Goal: Task Accomplishment & Management: Complete application form

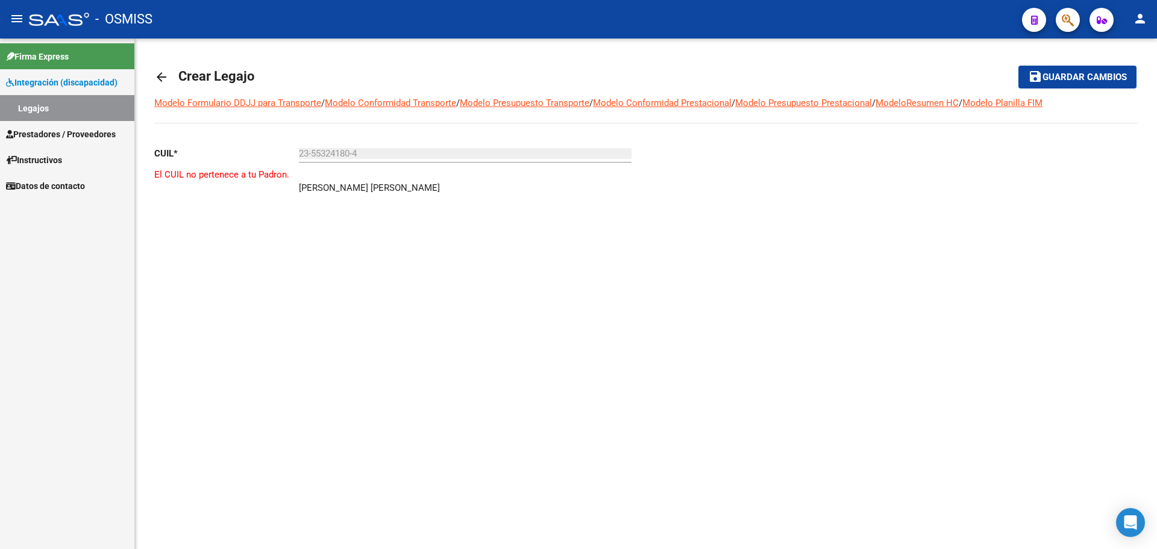
click at [162, 77] on mat-icon "arrow_back" at bounding box center [161, 77] width 14 height 14
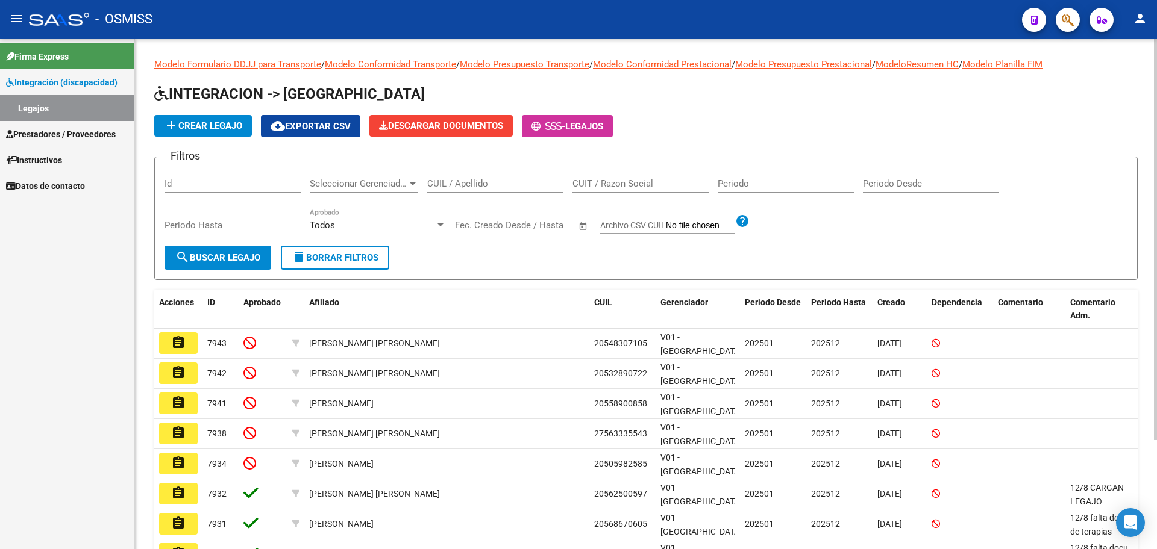
click at [214, 128] on span "add Crear Legajo" at bounding box center [203, 125] width 78 height 11
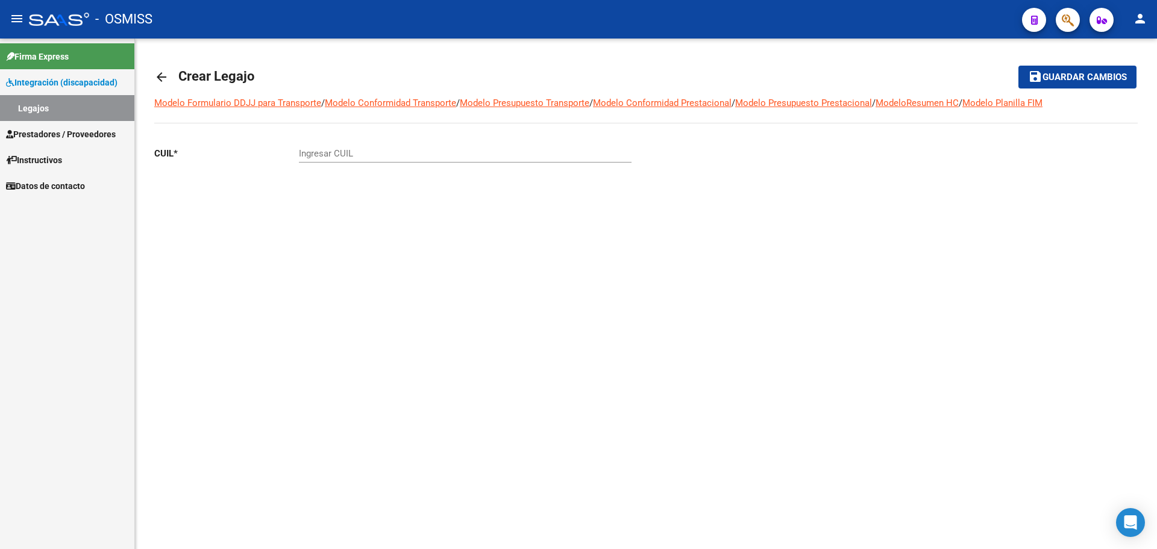
click at [329, 150] on input "Ingresar CUIL" at bounding box center [465, 153] width 333 height 11
paste input "55-861226"
drag, startPoint x: 345, startPoint y: 145, endPoint x: 354, endPoint y: 161, distance: 18.9
click at [345, 145] on div "55-861226 Ingresar CUIL" at bounding box center [465, 150] width 333 height 26
drag, startPoint x: 348, startPoint y: 155, endPoint x: 264, endPoint y: 162, distance: 83.4
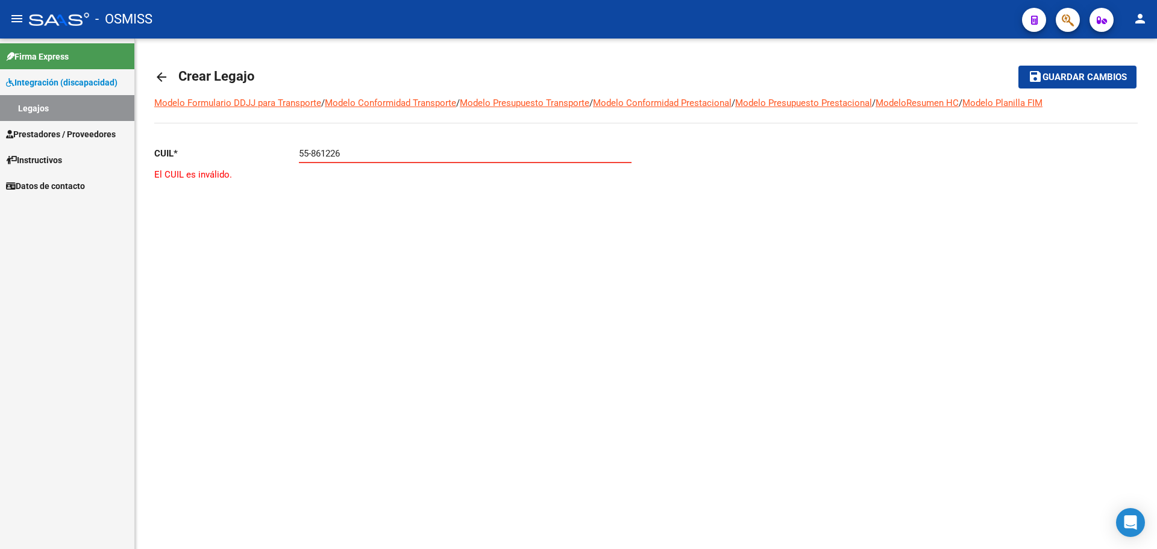
click at [264, 162] on div "CUIL * 55-861226 Ingresar CUIL El CUIL es inválido." at bounding box center [395, 186] width 482 height 98
drag, startPoint x: 354, startPoint y: 149, endPoint x: 205, endPoint y: 147, distance: 148.8
click at [205, 148] on app-form-text-field "CUIL * 55-861226 Ingresar CUIL" at bounding box center [392, 153] width 477 height 11
paste input "-55861226"
type input "20-55861226-7"
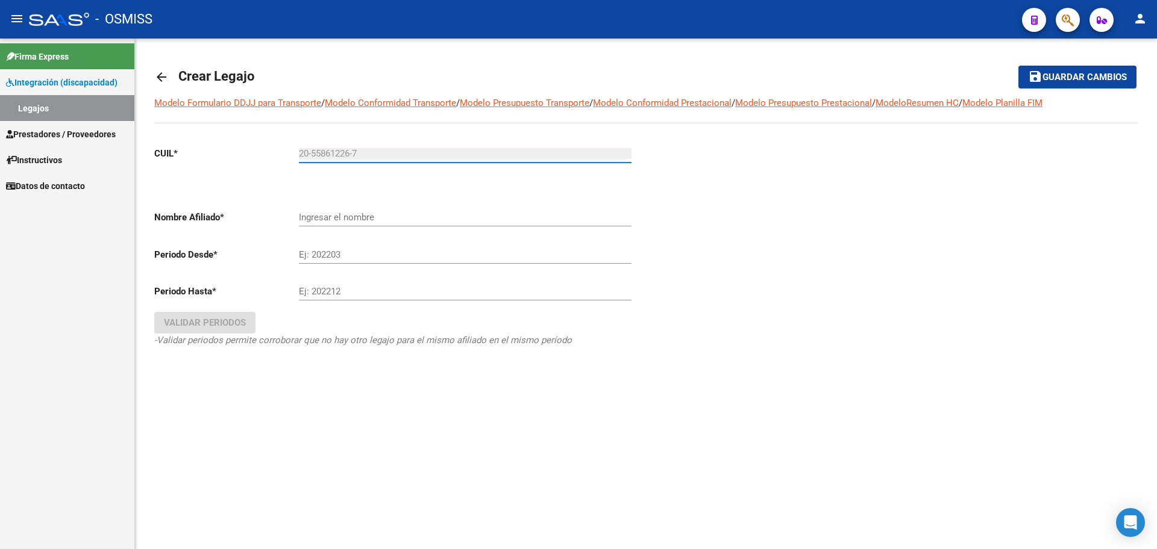
type input "[PERSON_NAME]"
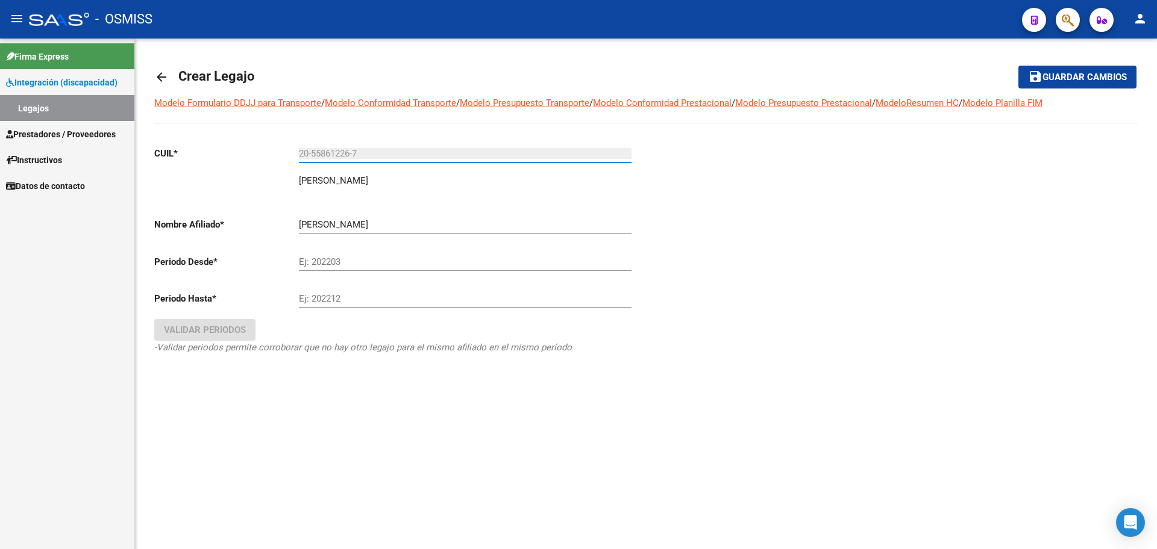
type input "20-55861226-7"
click at [346, 262] on input "Ej: 202203" at bounding box center [465, 262] width 333 height 11
type input "202501"
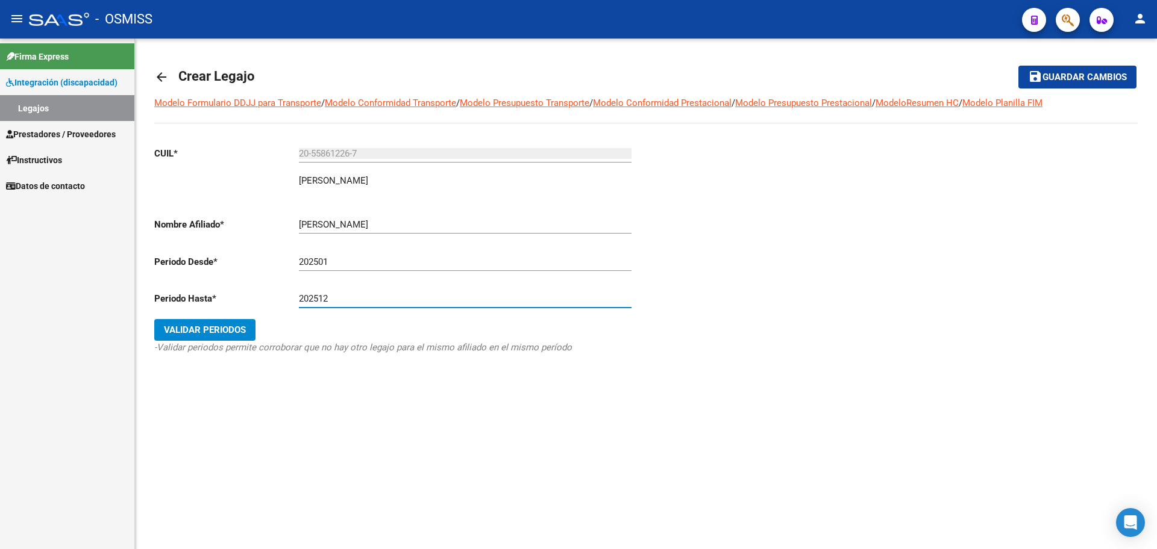
type input "202512"
click at [208, 340] on button "Validar Periodos" at bounding box center [204, 330] width 101 height 22
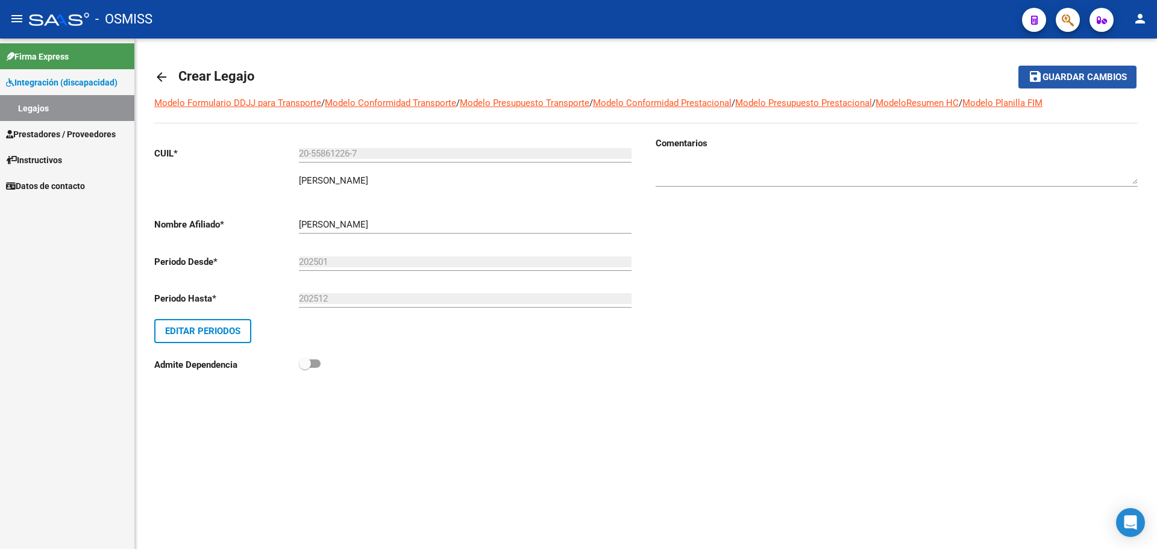
click at [1083, 73] on span "Guardar cambios" at bounding box center [1084, 77] width 84 height 11
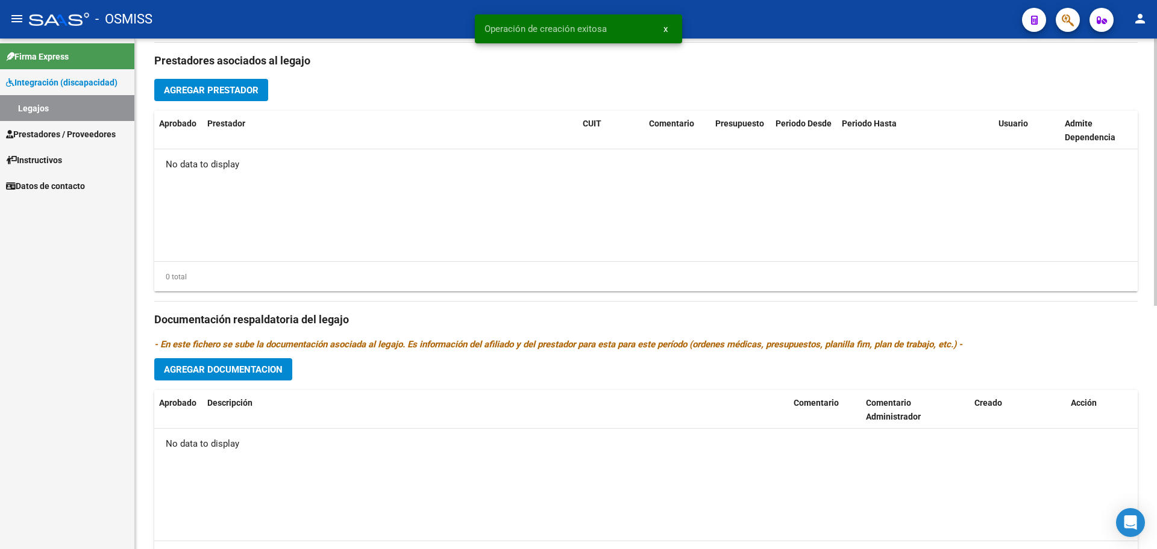
scroll to position [464, 0]
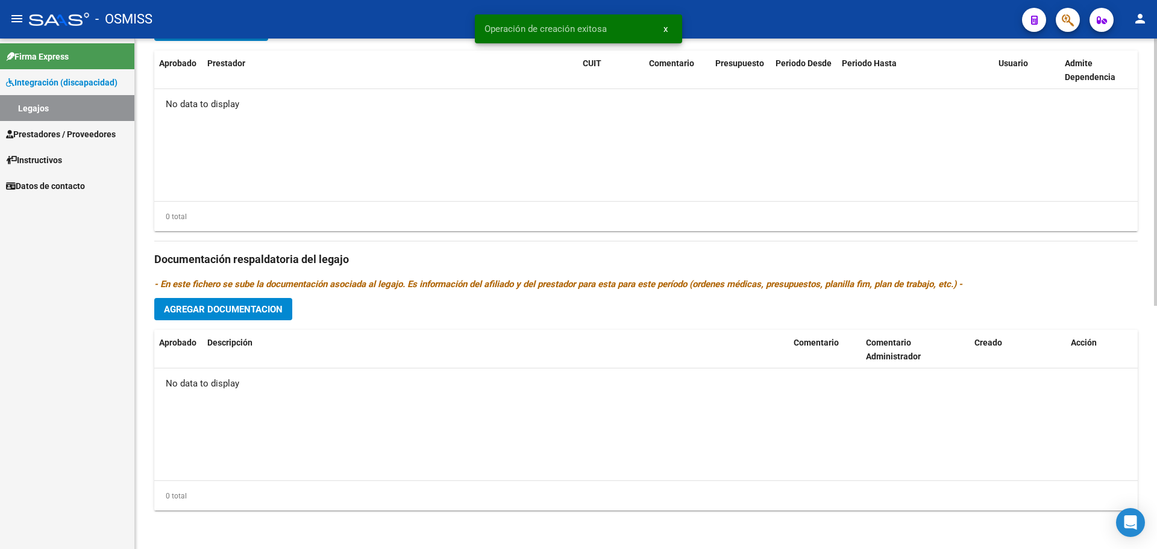
click at [243, 310] on span "Agregar Documentacion" at bounding box center [223, 309] width 119 height 11
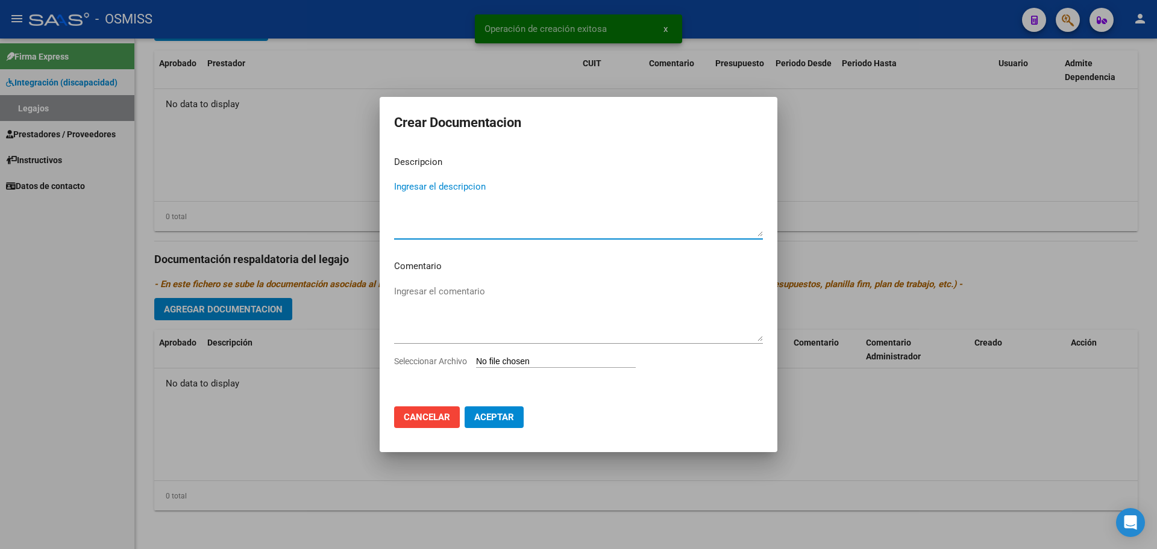
click at [537, 365] on input "Seleccionar Archivo" at bounding box center [556, 362] width 160 height 11
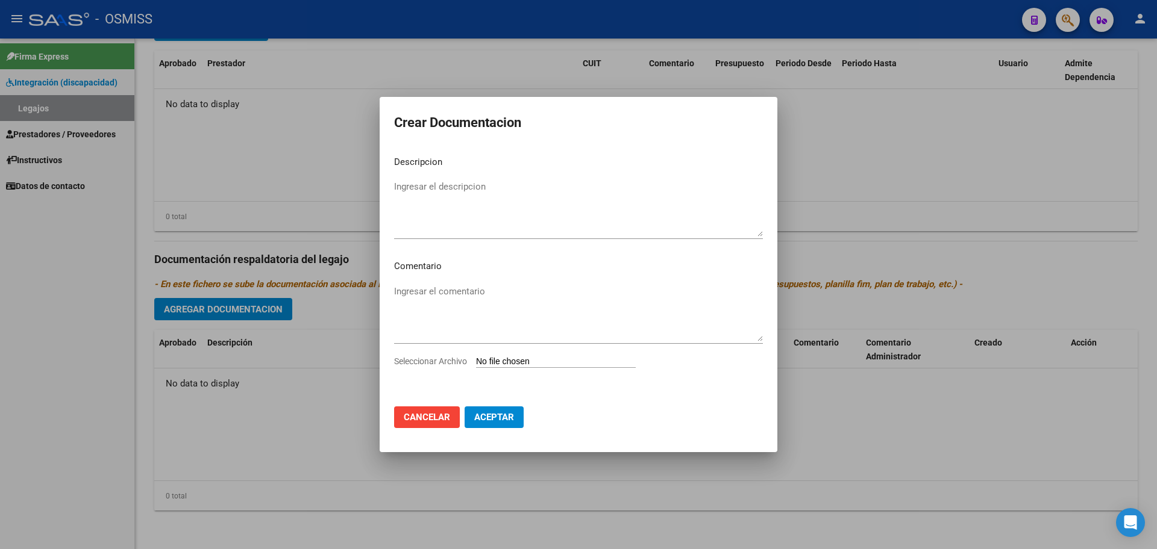
type input "C:\fakepath\.[PERSON_NAME]- [PERSON_NAME].pdf"
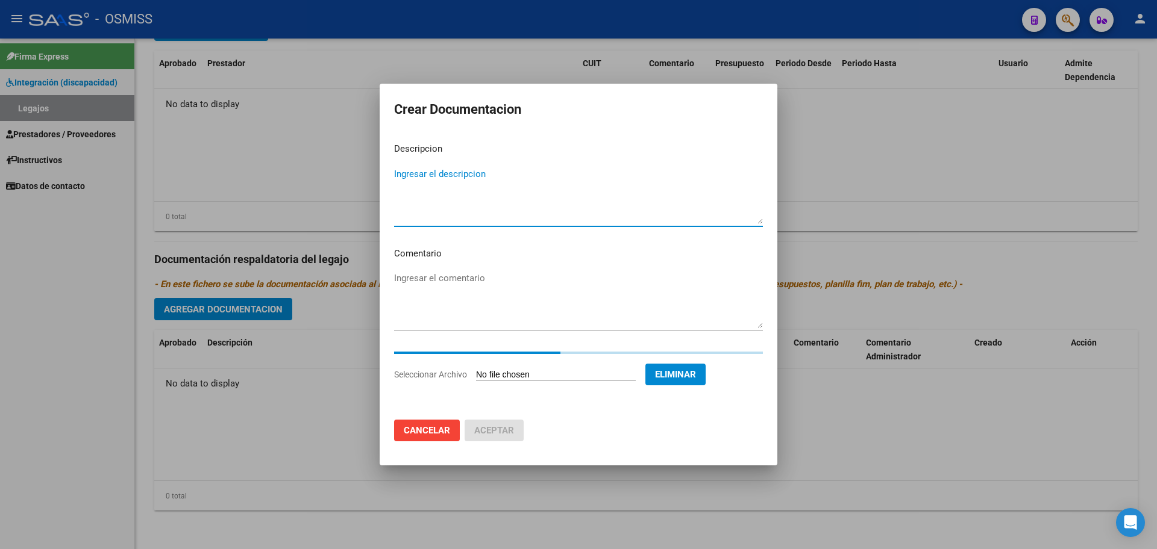
click at [423, 169] on textarea "Ingresar el descripcion" at bounding box center [578, 195] width 369 height 57
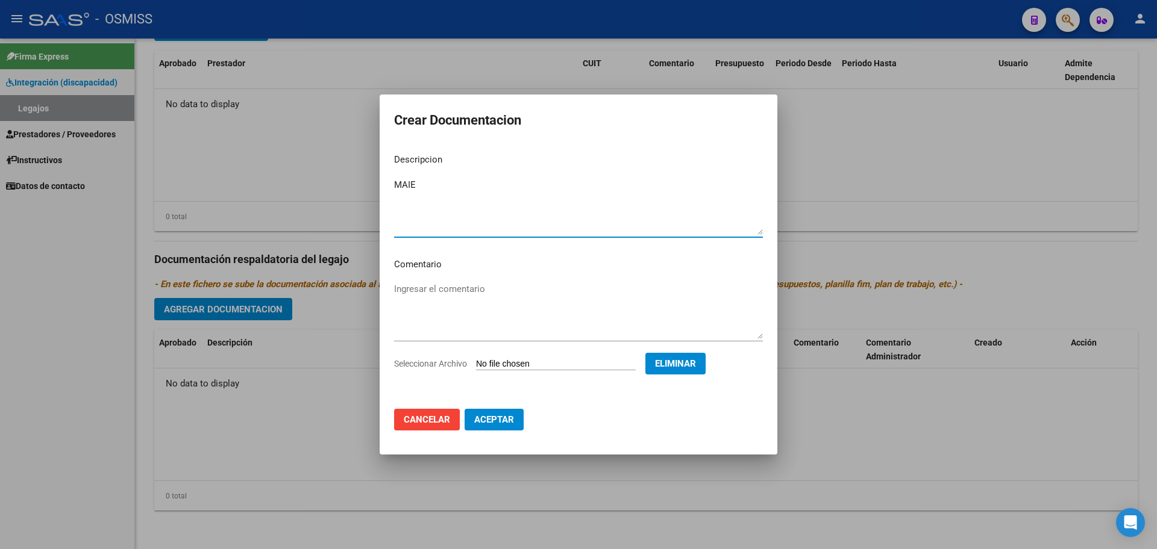
type textarea "MAIE"
click at [506, 417] on span "Aceptar" at bounding box center [494, 419] width 40 height 11
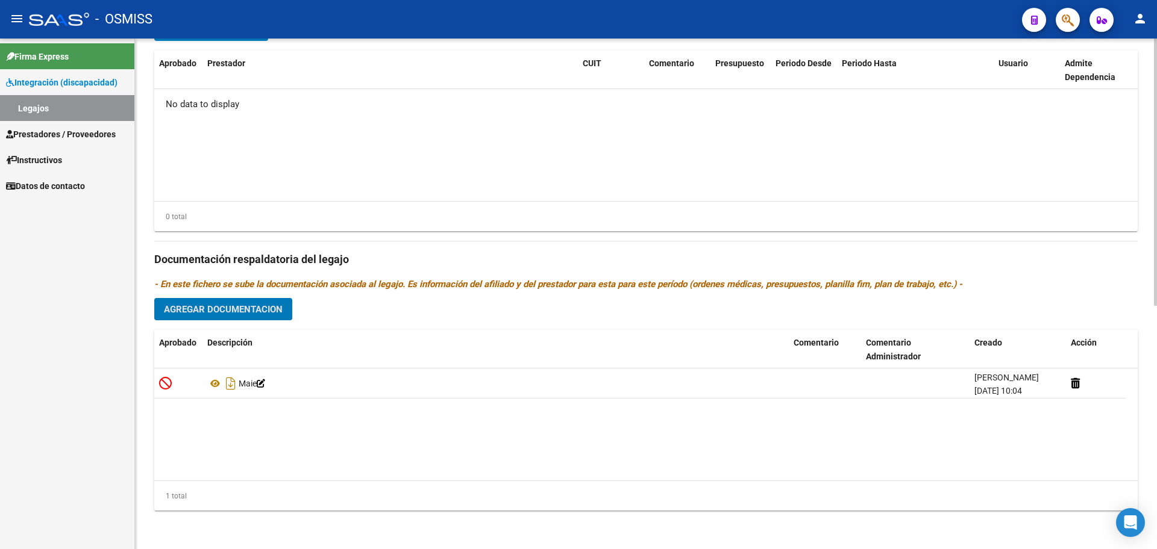
click at [233, 318] on button "Agregar Documentacion" at bounding box center [223, 309] width 138 height 22
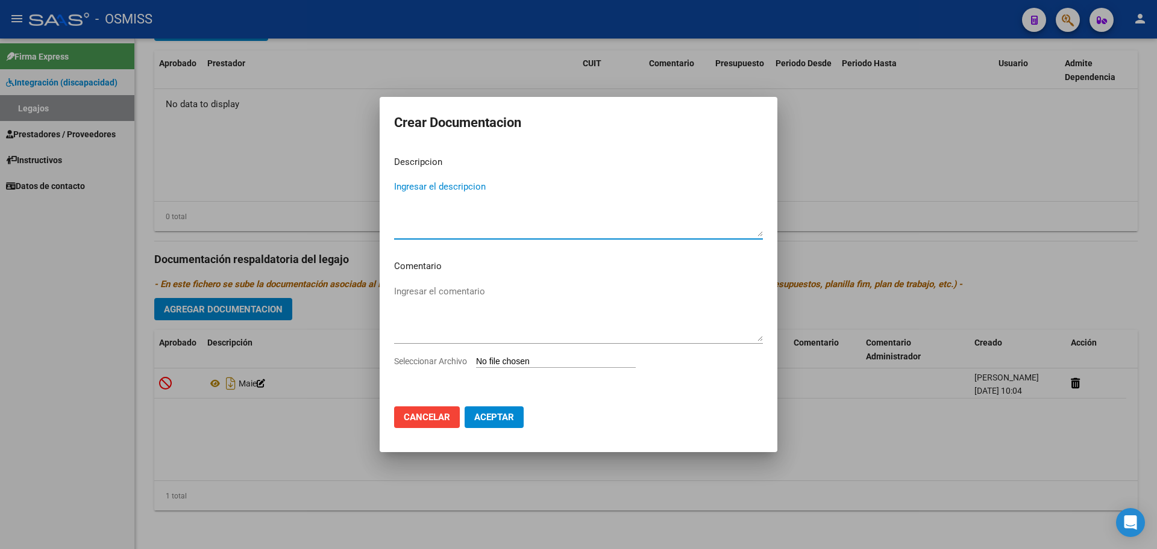
click at [537, 358] on input "Seleccionar Archivo" at bounding box center [556, 362] width 160 height 11
type input "C:\fakepath\[PERSON_NAME] BASTIAN1.pdf"
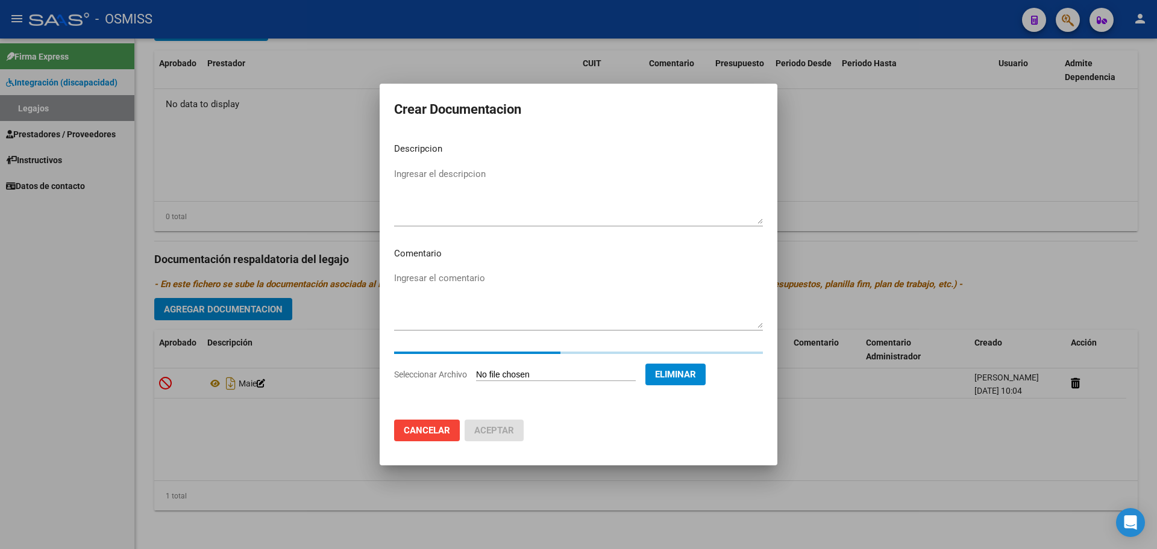
click at [411, 192] on textarea "Ingresar el descripcion" at bounding box center [578, 195] width 369 height 57
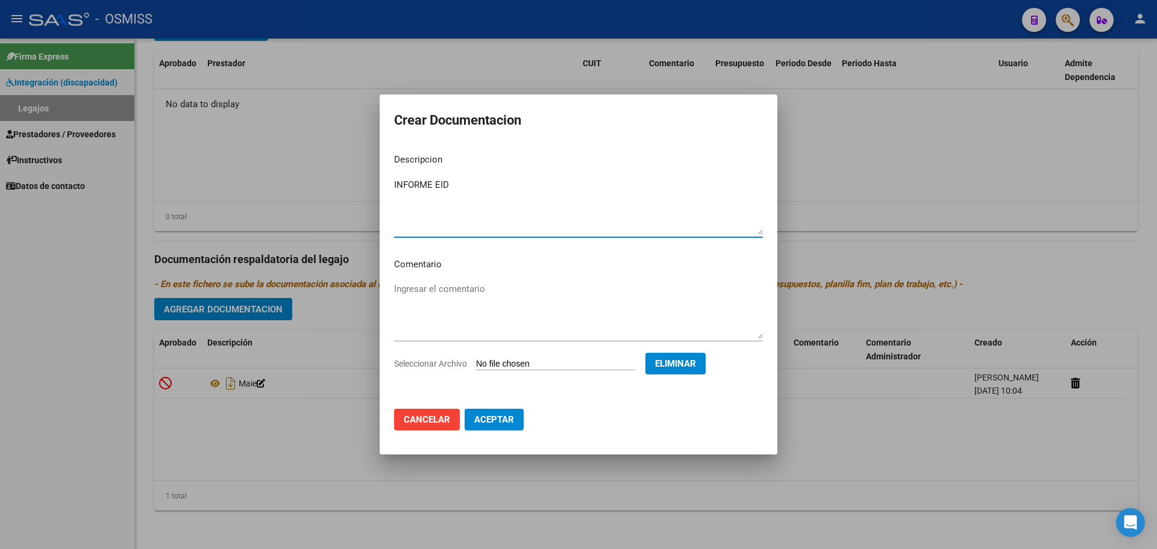
type textarea "INFORME EID"
click at [502, 416] on span "Aceptar" at bounding box center [494, 419] width 40 height 11
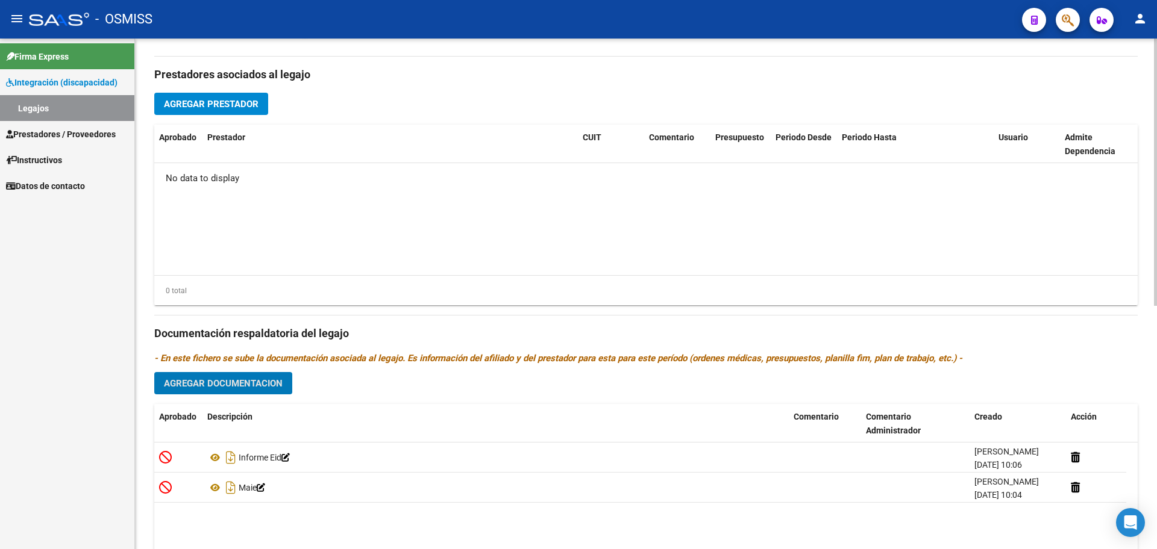
scroll to position [389, 0]
click at [219, 107] on span "Agregar Prestador" at bounding box center [211, 105] width 95 height 11
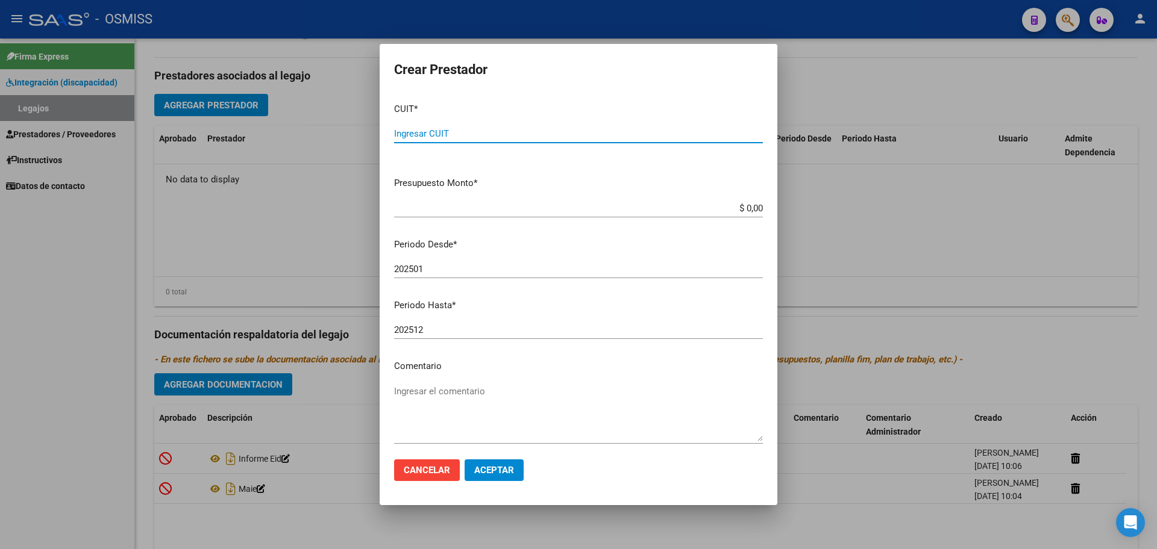
paste input "27-33479096-2"
type input "27-33479096-2"
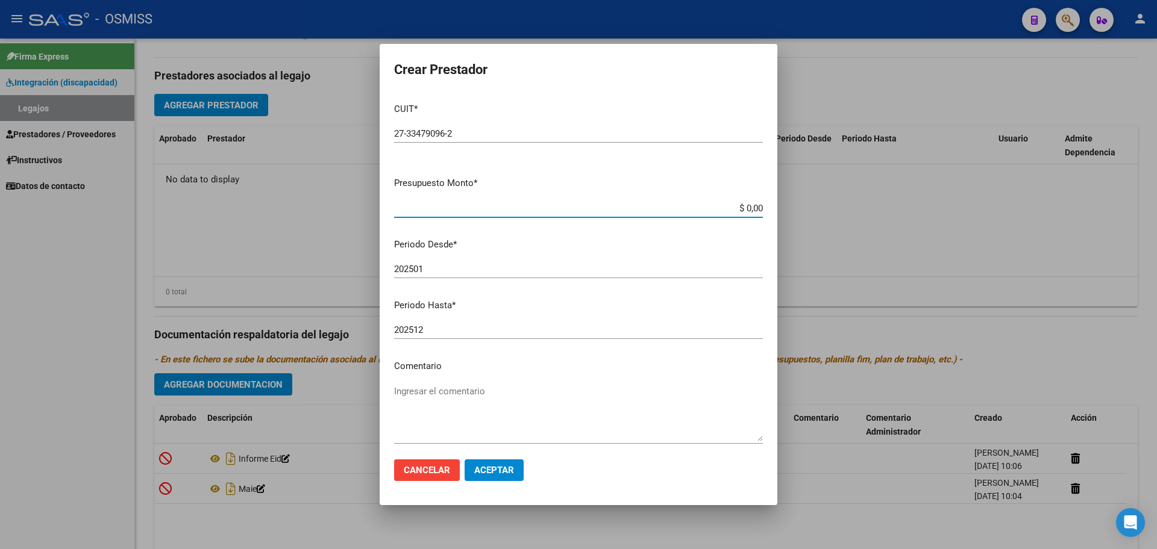
type input "$ 0,01"
type input "202507"
click at [505, 475] on span "Aceptar" at bounding box center [494, 470] width 40 height 11
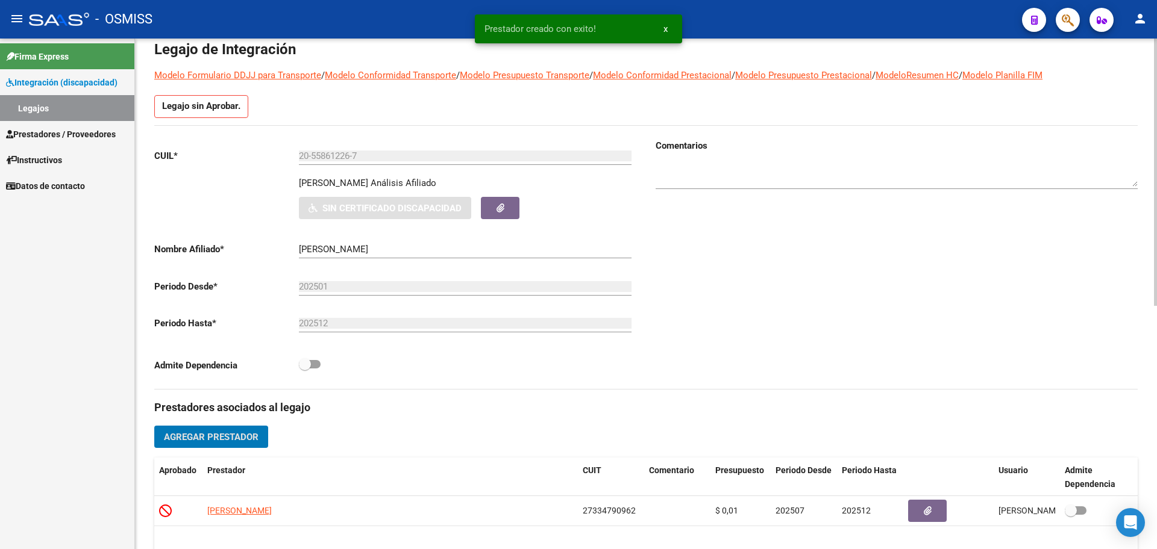
scroll to position [0, 0]
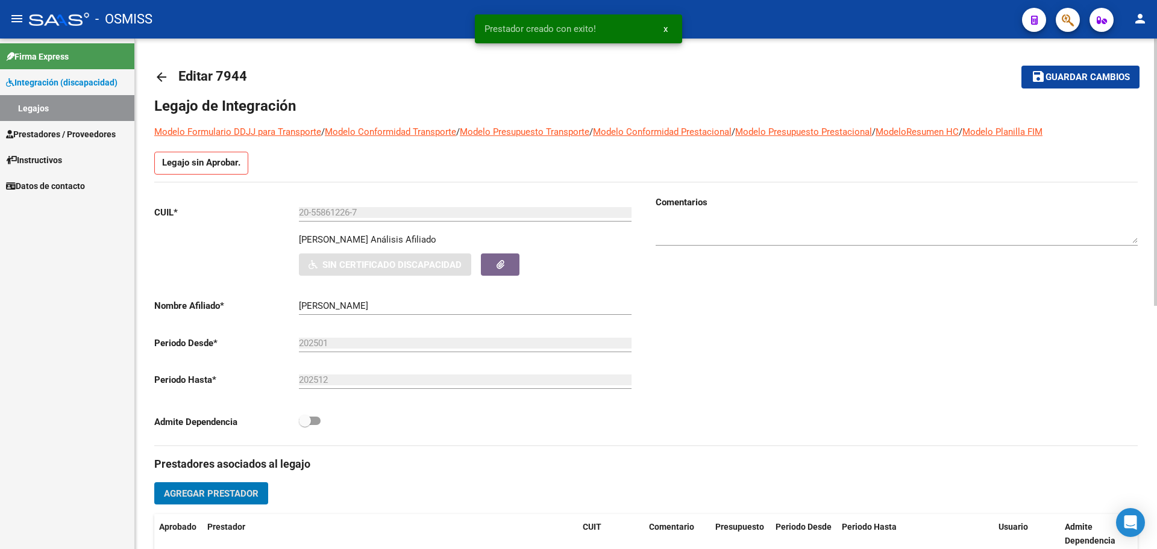
click at [1079, 65] on mat-toolbar-row "save Guardar cambios" at bounding box center [1036, 77] width 205 height 39
click at [1080, 76] on span "Guardar cambios" at bounding box center [1087, 77] width 84 height 11
click at [158, 77] on mat-icon "arrow_back" at bounding box center [161, 77] width 14 height 14
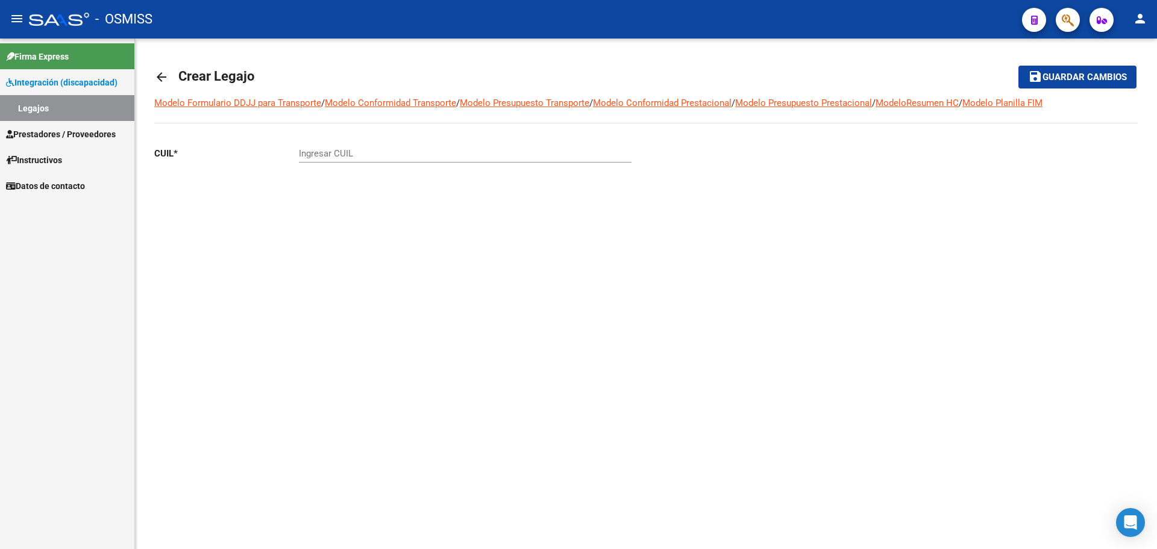
click at [158, 77] on mat-icon "arrow_back" at bounding box center [161, 77] width 14 height 14
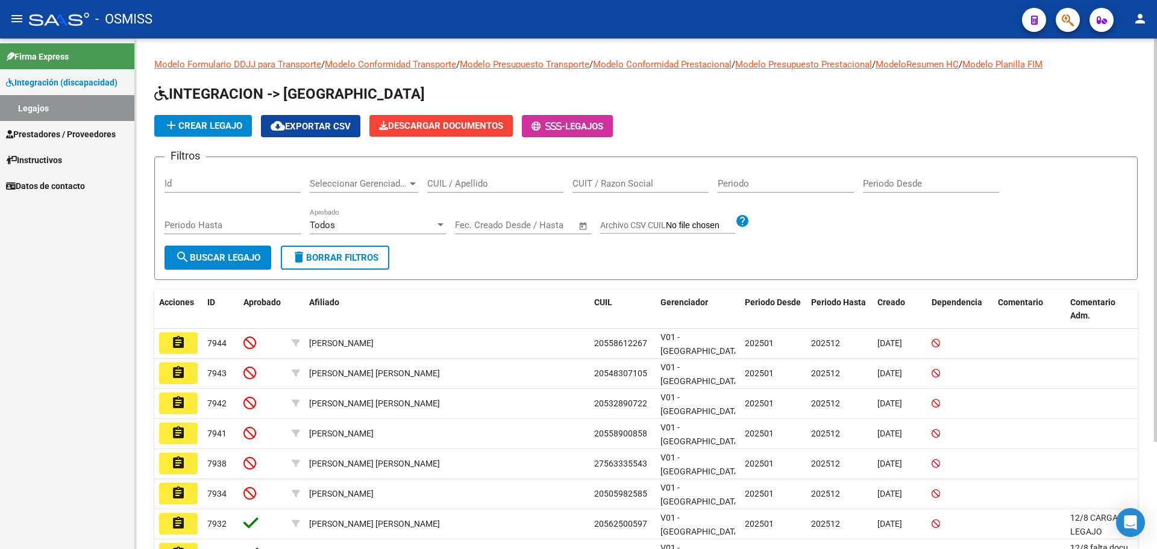
click at [214, 125] on span "add Crear Legajo" at bounding box center [203, 125] width 78 height 11
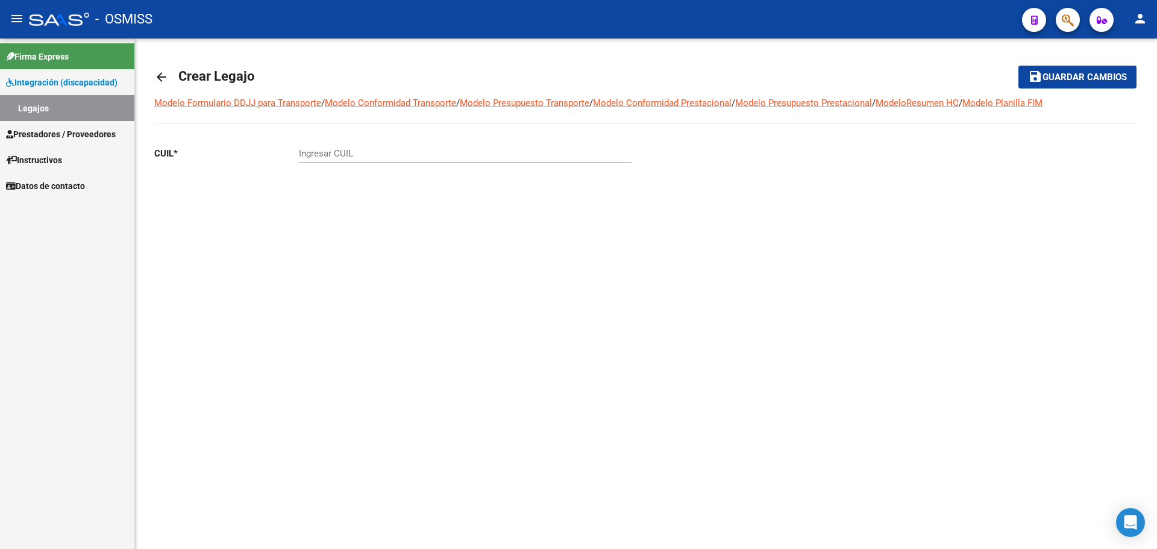
click at [353, 158] on input "Ingresar CUIL" at bounding box center [465, 153] width 333 height 11
paste input "-54521532"
type input "20-54521532-3"
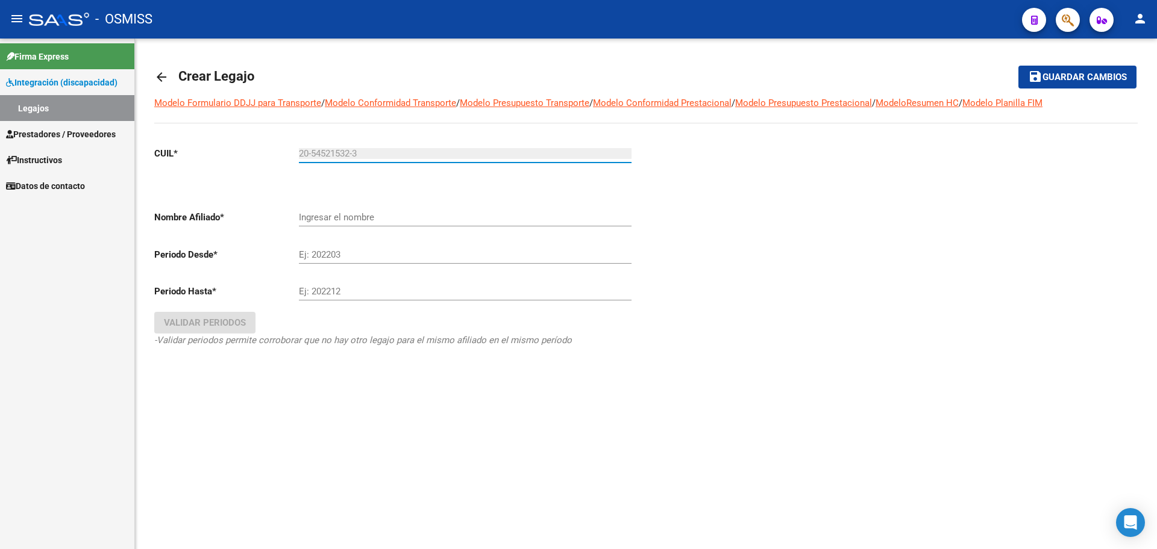
type input "[PERSON_NAME][DEMOGRAPHIC_DATA][PERSON_NAME]"
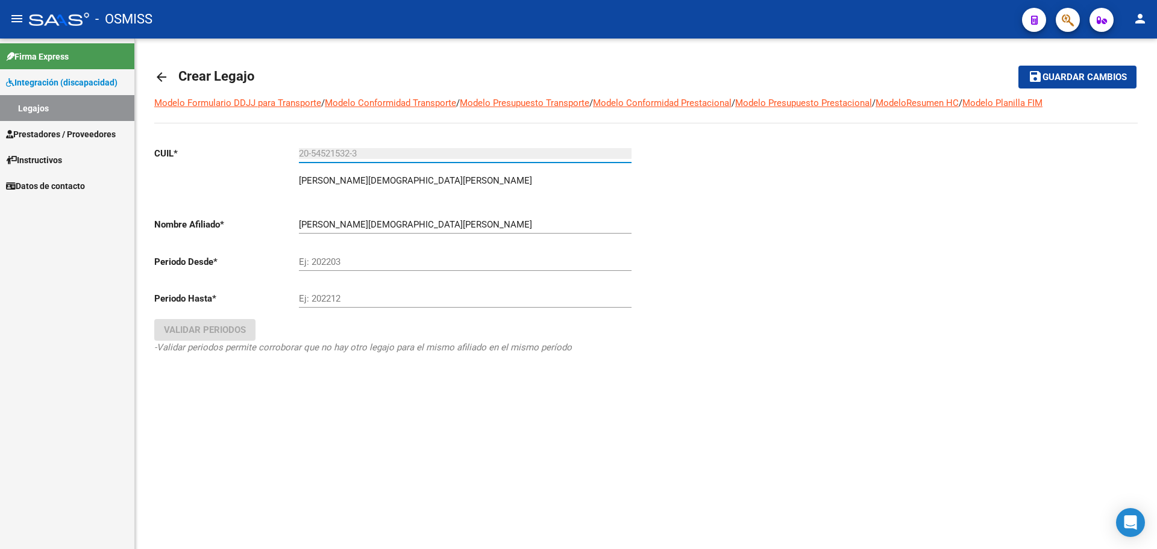
type input "20-54521532-3"
click at [328, 257] on input "Ej: 202203" at bounding box center [465, 262] width 333 height 11
type input "202501"
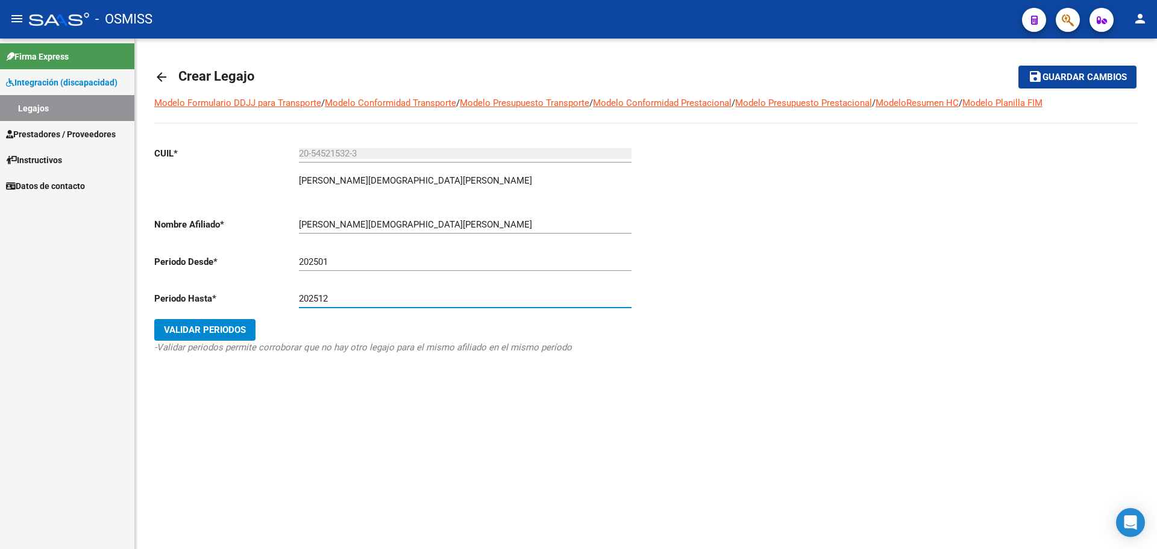
type input "202512"
click at [211, 325] on span "Validar Periodos" at bounding box center [205, 330] width 82 height 11
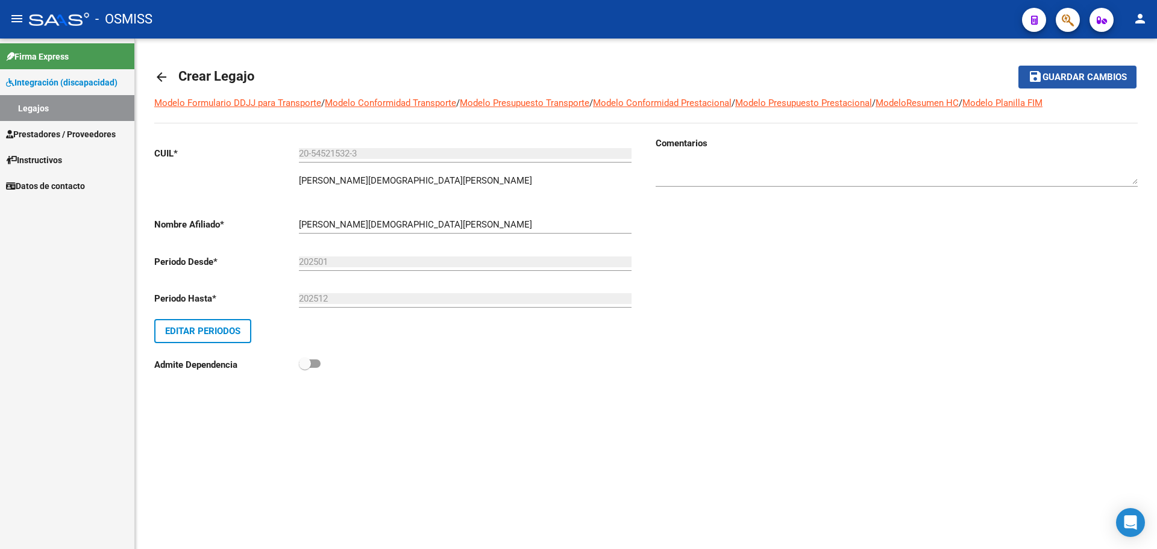
click at [1066, 75] on span "Guardar cambios" at bounding box center [1084, 77] width 84 height 11
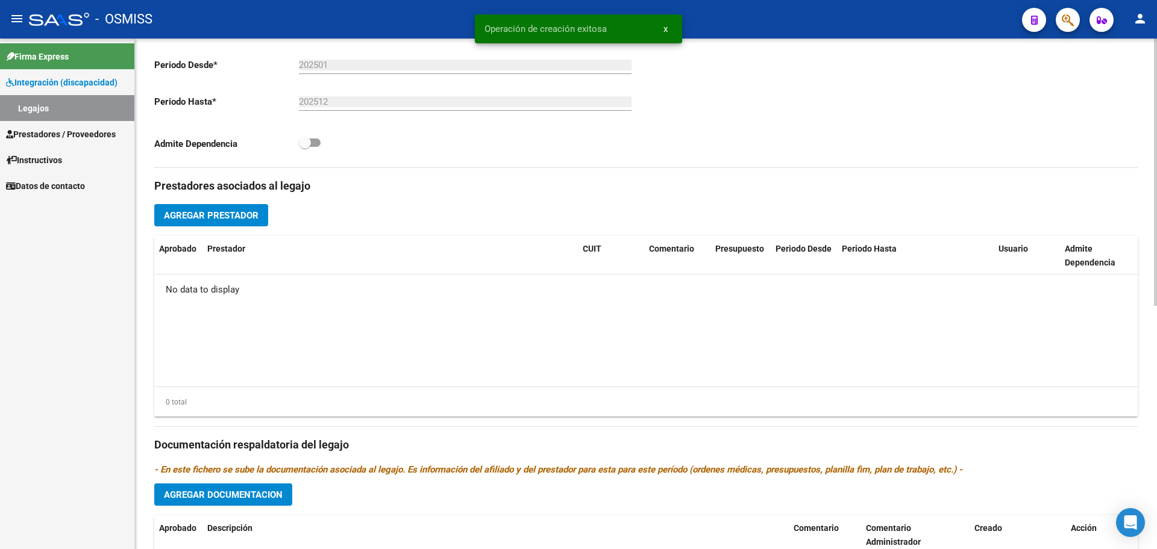
scroll to position [377, 0]
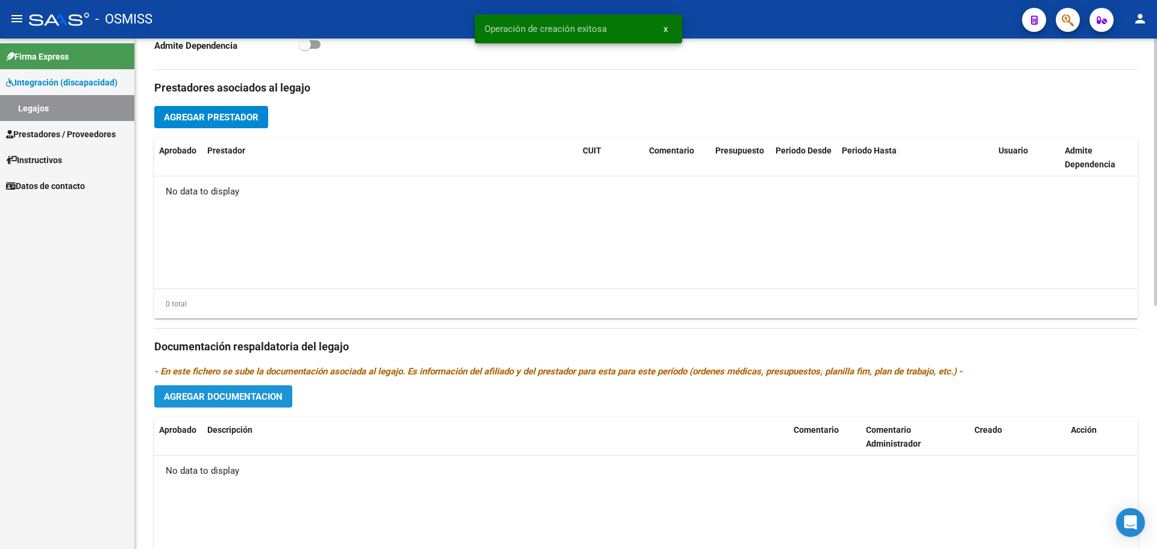
click at [248, 402] on span "Agregar Documentacion" at bounding box center [223, 397] width 119 height 11
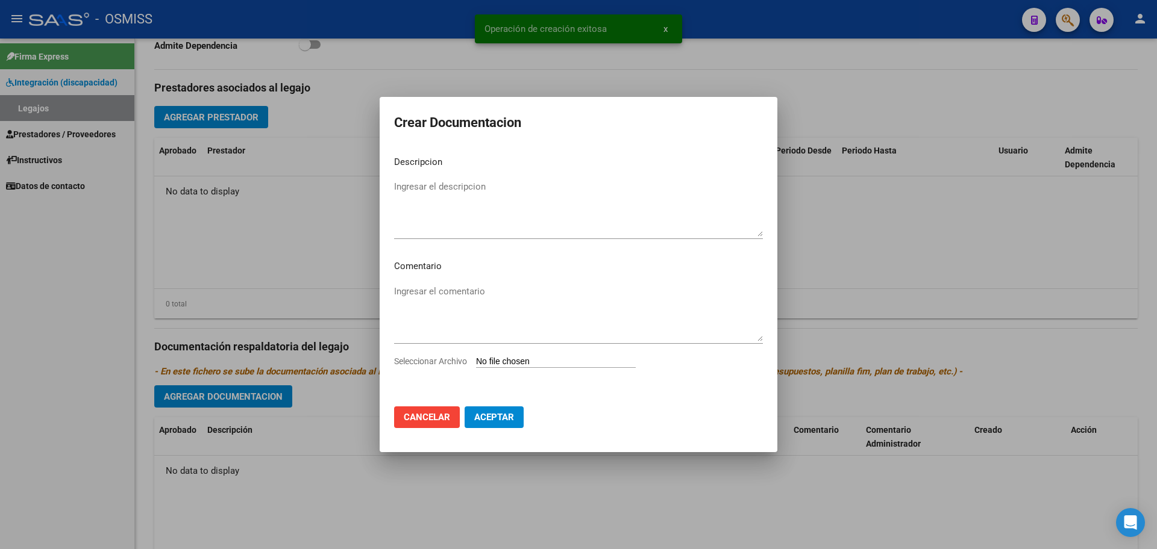
click at [498, 364] on input "Seleccionar Archivo" at bounding box center [556, 362] width 160 height 11
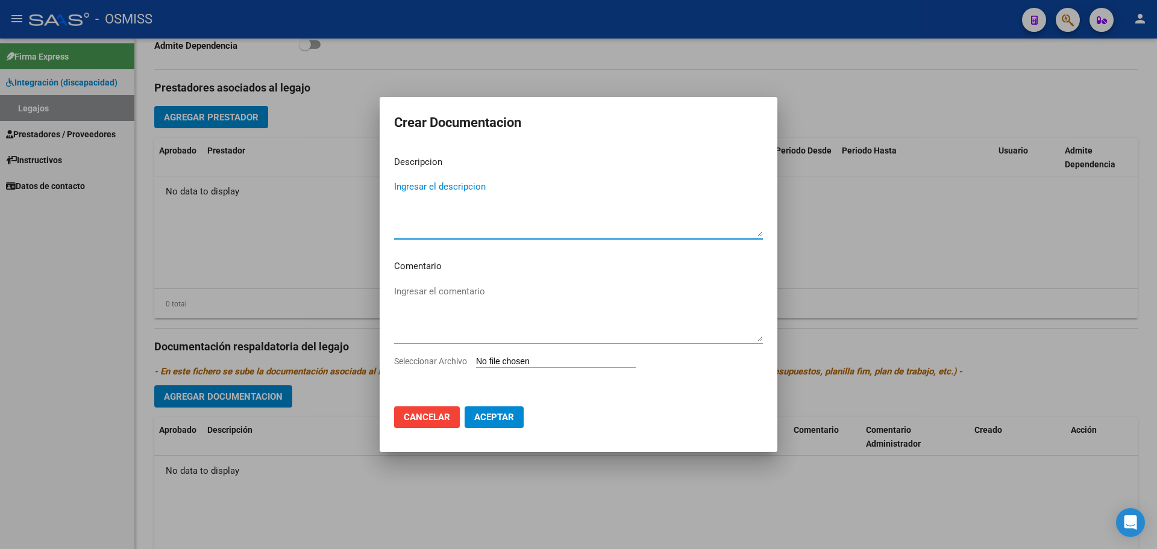
click at [446, 189] on textarea "Ingresar el descripcion" at bounding box center [578, 208] width 369 height 57
click at [521, 357] on input "Seleccionar Archivo" at bounding box center [556, 362] width 160 height 11
click at [436, 414] on span "Cancelar" at bounding box center [427, 417] width 46 height 11
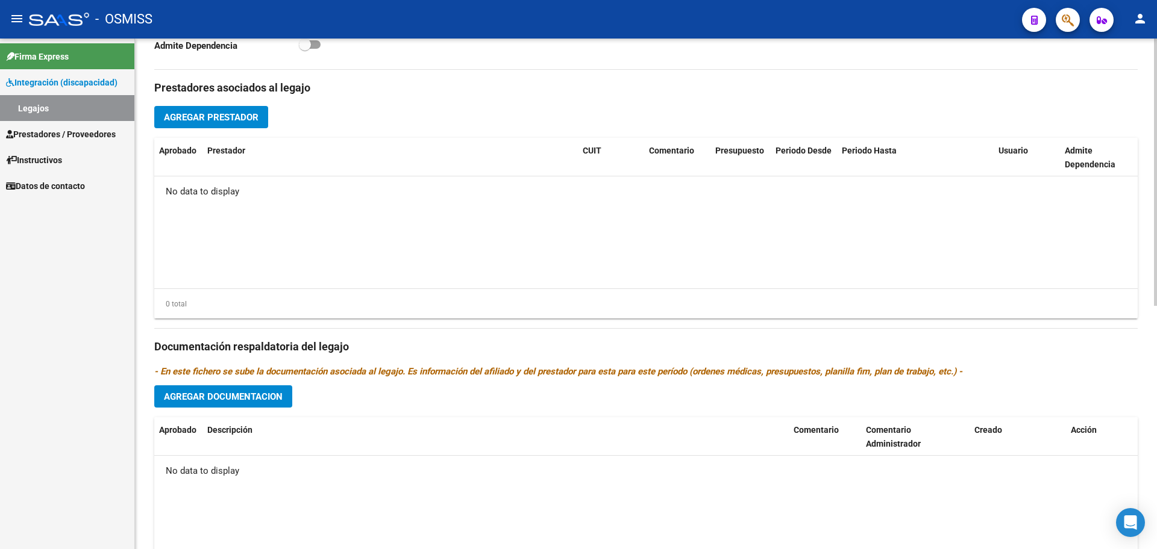
click at [223, 408] on div "Prestadores asociados al legajo Agregar Prestador Aprobado Prestador CUIT Comen…" at bounding box center [645, 339] width 983 height 538
click at [223, 384] on div "Prestadores asociados al legajo Agregar Prestador Aprobado Prestador CUIT Comen…" at bounding box center [645, 339] width 983 height 538
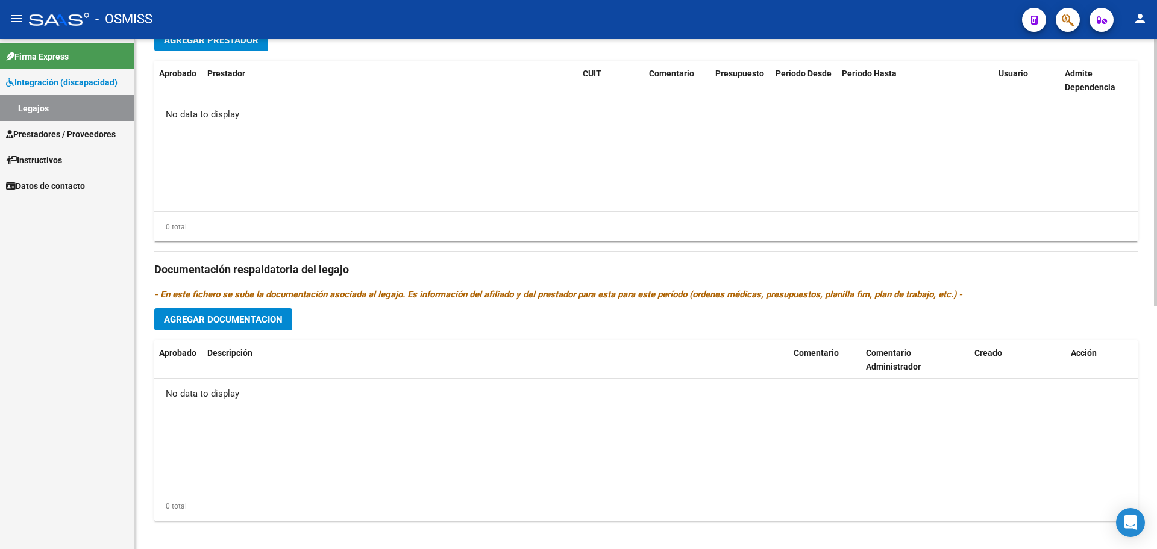
scroll to position [464, 0]
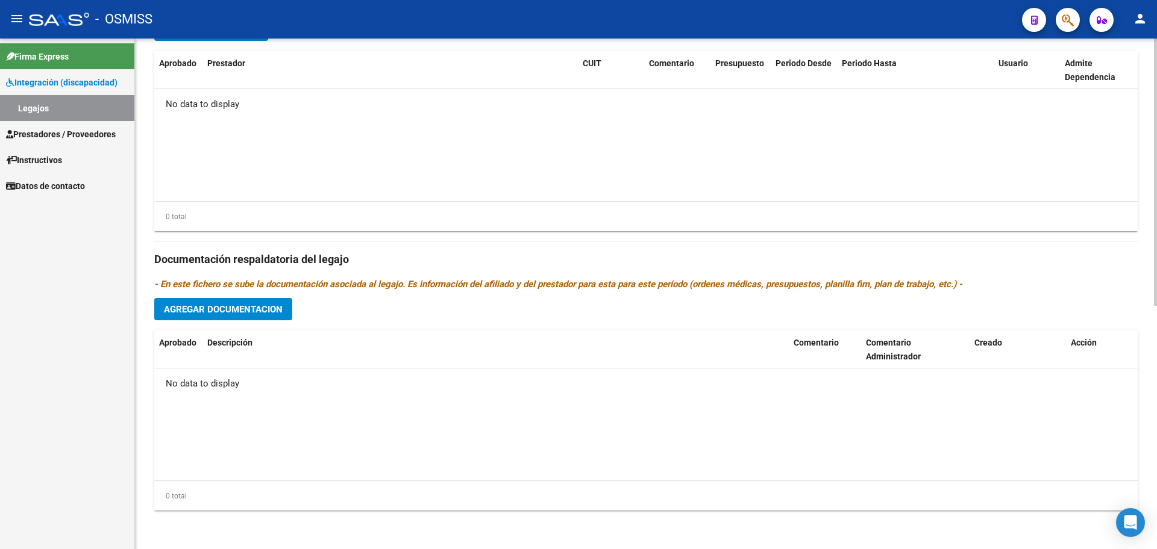
click at [257, 320] on div "Prestadores asociados al legajo Agregar Prestador Aprobado Prestador CUIT Comen…" at bounding box center [645, 252] width 983 height 538
click at [259, 312] on span "Agregar Documentacion" at bounding box center [223, 309] width 119 height 11
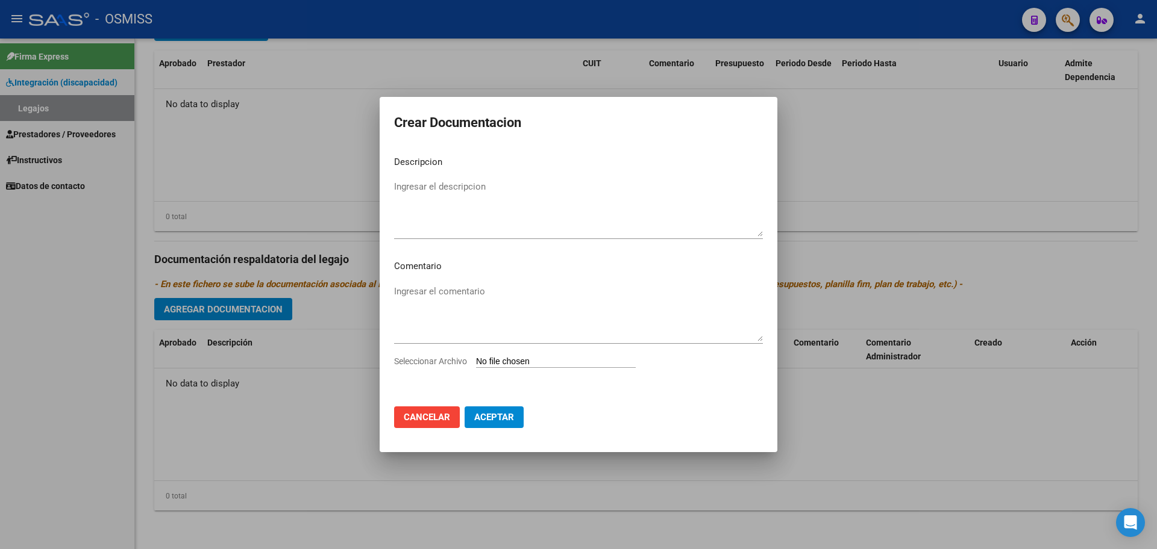
click at [549, 367] on input "Seleccionar Archivo" at bounding box center [556, 362] width 160 height 11
type input "C:\fakepath\[PERSON_NAME] BAUTISTA2.pdf"
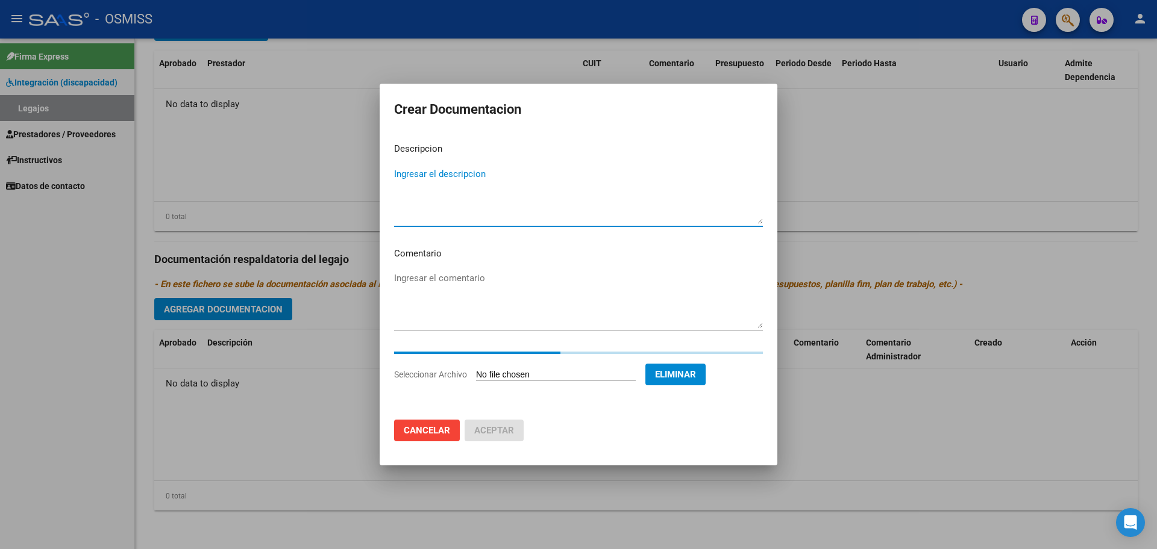
click at [436, 169] on textarea "Ingresar el descripcion" at bounding box center [578, 195] width 369 height 57
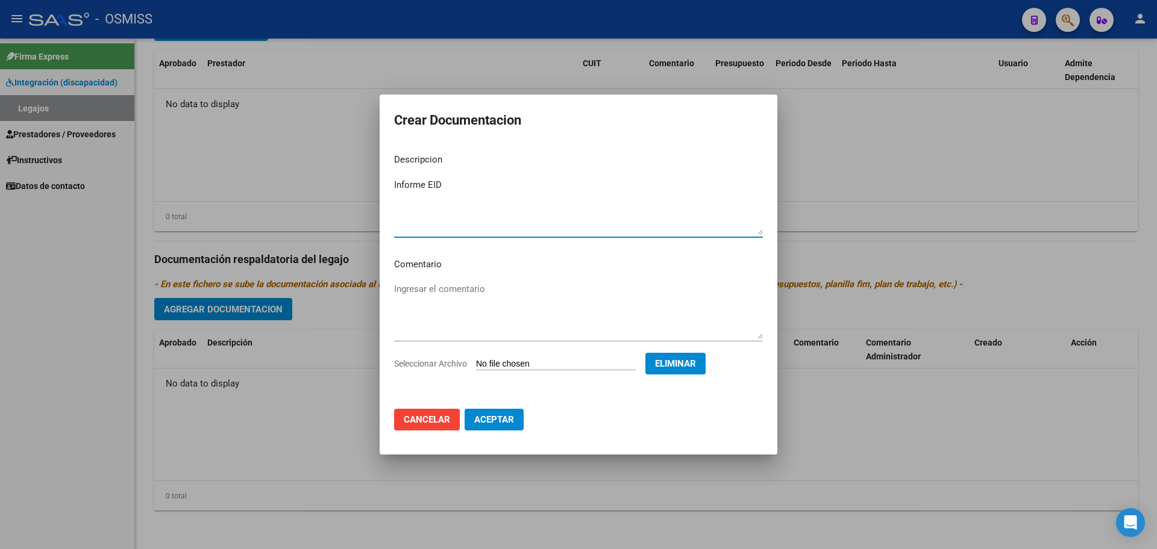
type textarea "Informe EID"
click at [493, 417] on span "Aceptar" at bounding box center [494, 419] width 40 height 11
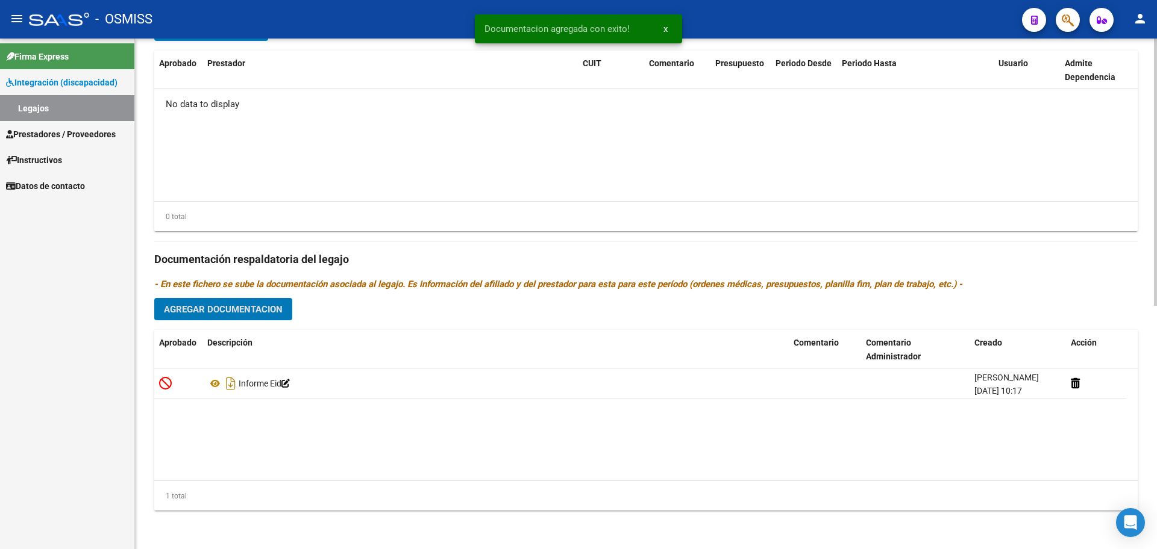
click at [263, 320] on div "Prestadores asociados al legajo Agregar Prestador Aprobado Prestador CUIT Comen…" at bounding box center [645, 252] width 983 height 538
click at [217, 308] on span "Agregar Documentacion" at bounding box center [223, 309] width 119 height 11
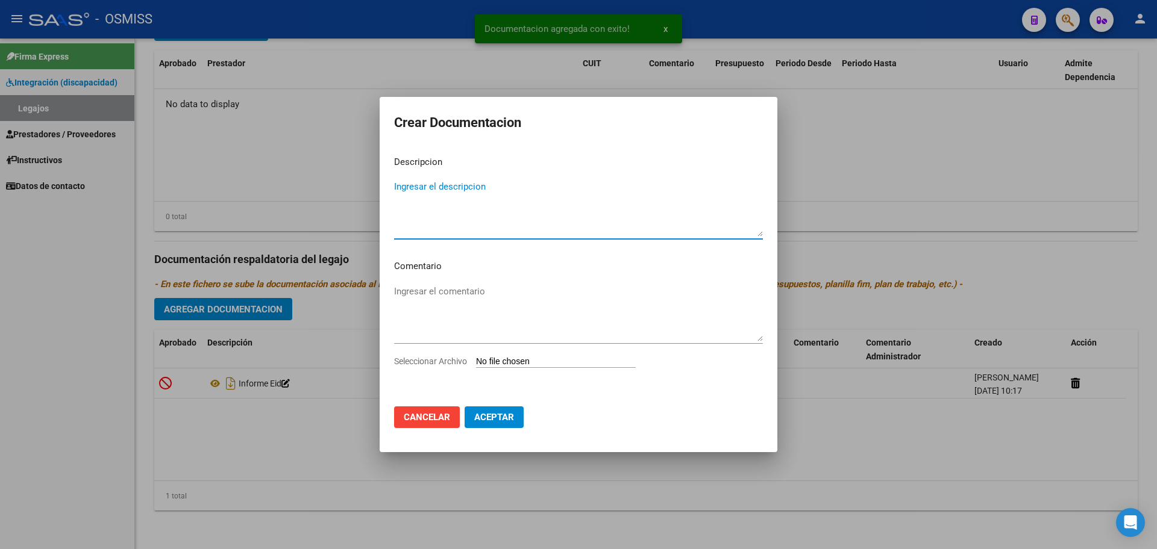
click at [519, 360] on input "Seleccionar Archivo" at bounding box center [556, 362] width 160 height 11
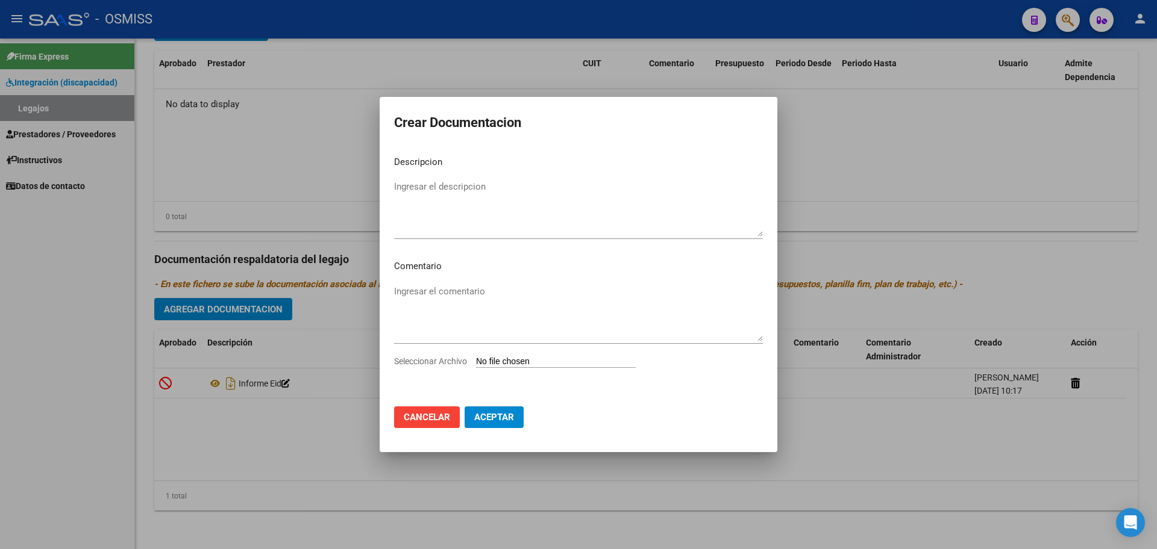
type input "C:\fakepath\.[PERSON_NAME] OSMISS.pdf"
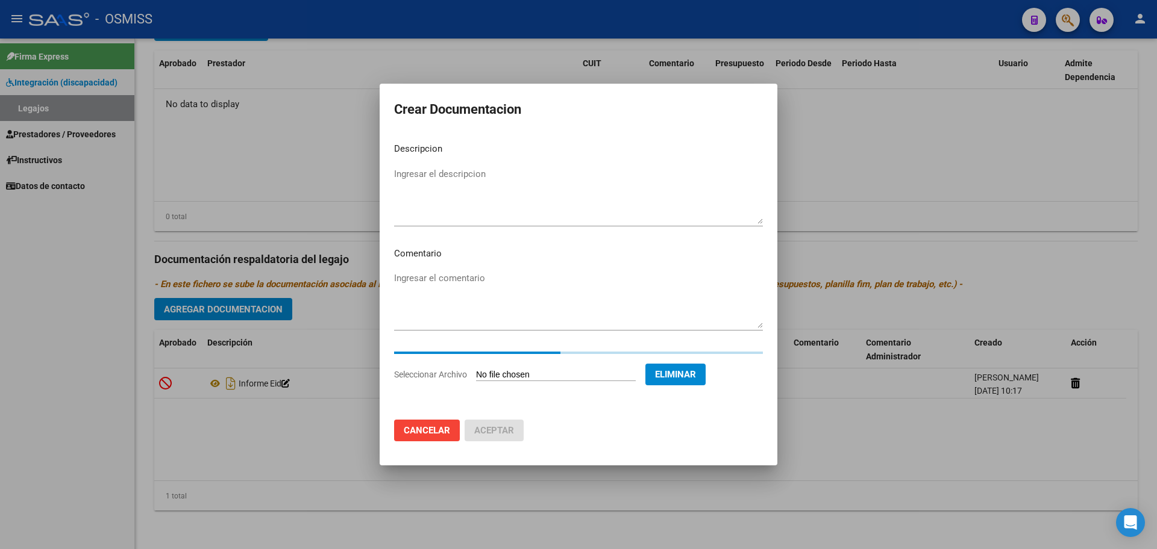
click at [481, 167] on textarea "Ingresar el descripcion" at bounding box center [578, 195] width 369 height 57
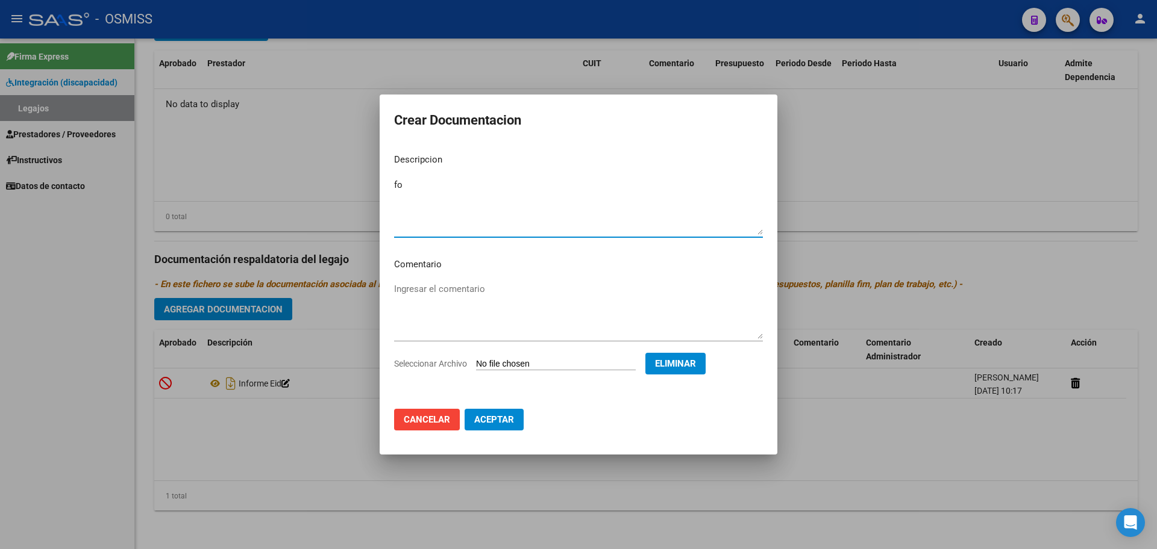
type textarea "f"
type textarea "FONOAUDIOLOGÍA"
click at [497, 417] on span "Aceptar" at bounding box center [494, 419] width 40 height 11
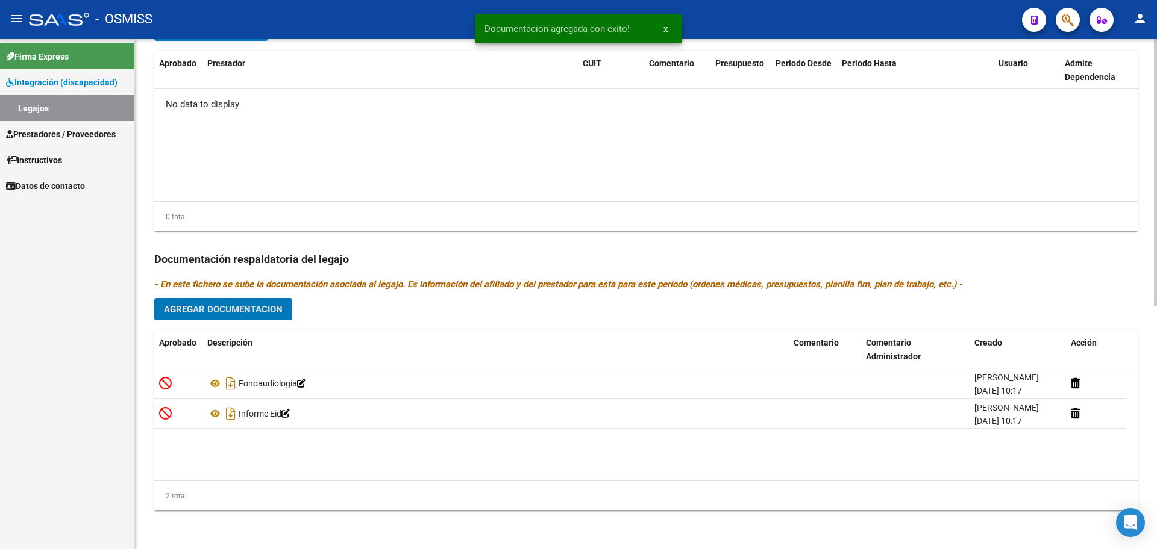
click at [255, 298] on button "Agregar Documentacion" at bounding box center [223, 309] width 138 height 22
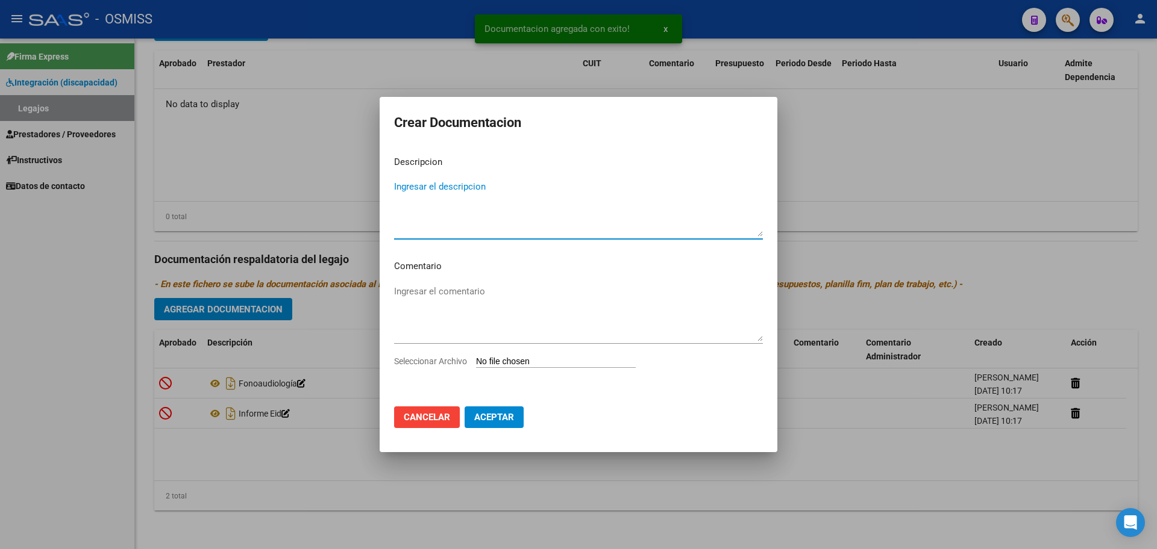
click at [498, 361] on input "Seleccionar Archivo" at bounding box center [556, 362] width 160 height 11
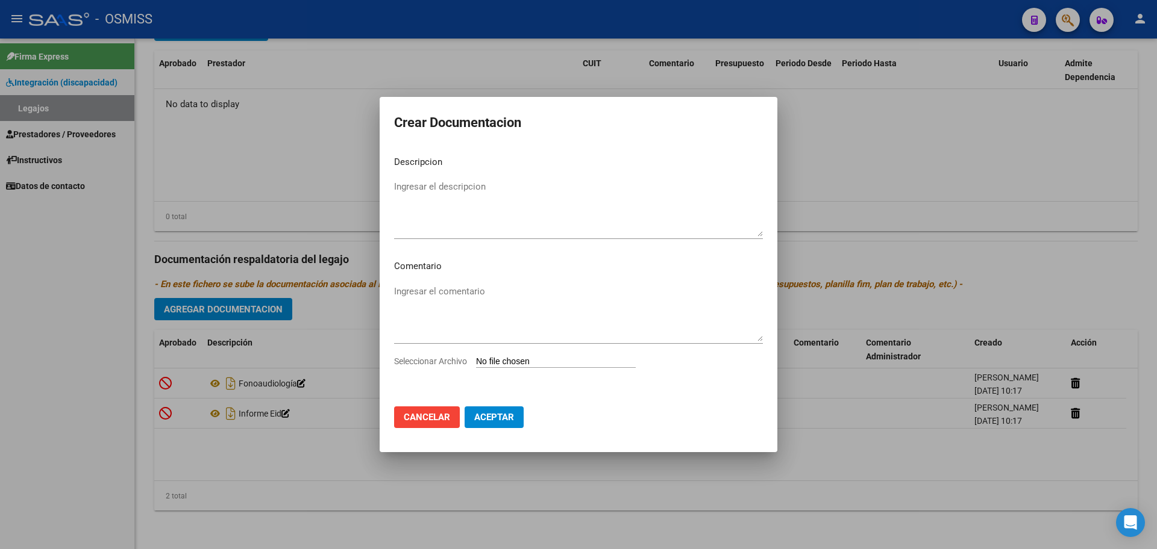
type input "C:\fakepath\.[PERSON_NAME].pdf"
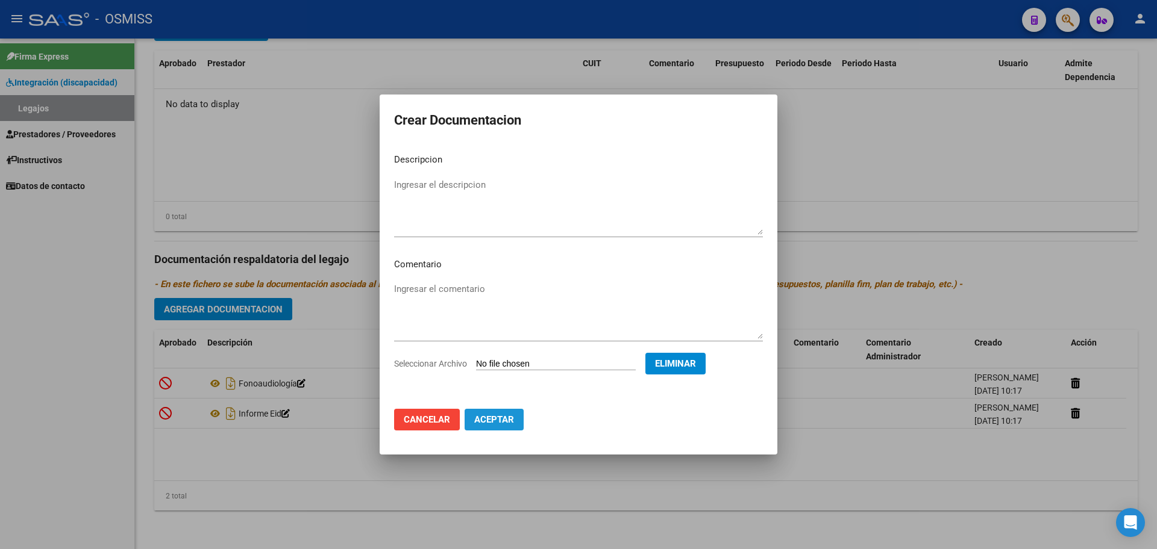
click at [499, 414] on span "Aceptar" at bounding box center [494, 419] width 40 height 11
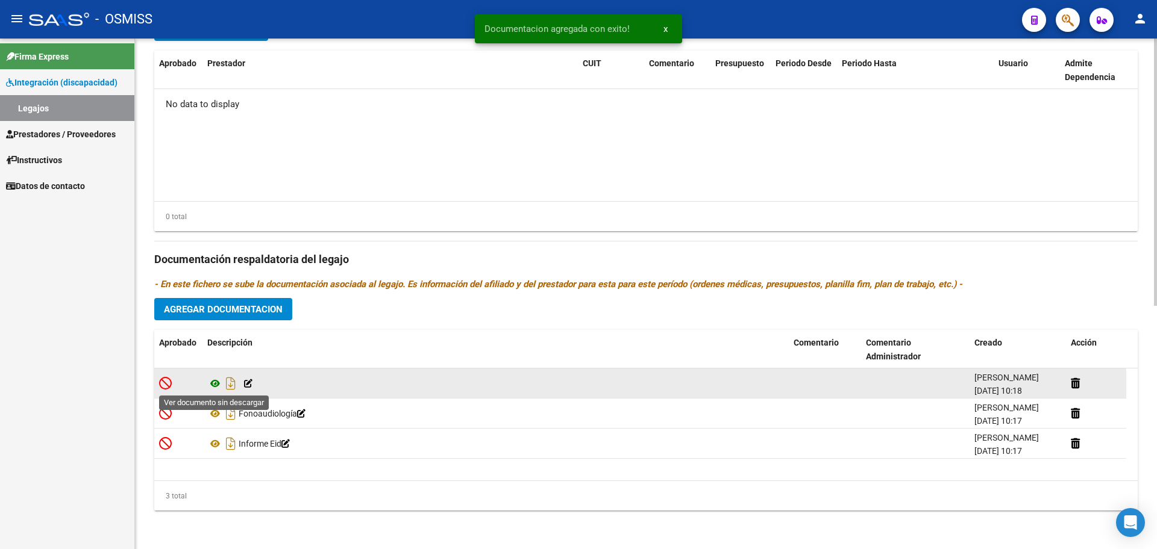
click at [217, 387] on icon at bounding box center [215, 384] width 16 height 14
click at [245, 386] on icon at bounding box center [248, 384] width 8 height 8
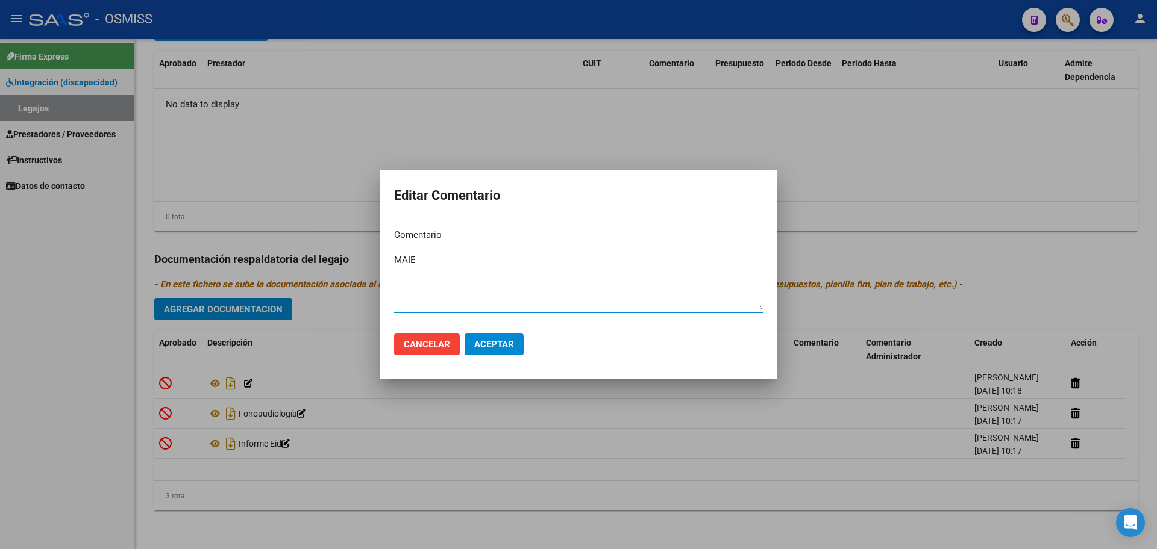
type textarea "MAIE"
click at [502, 346] on span "Aceptar" at bounding box center [494, 344] width 40 height 11
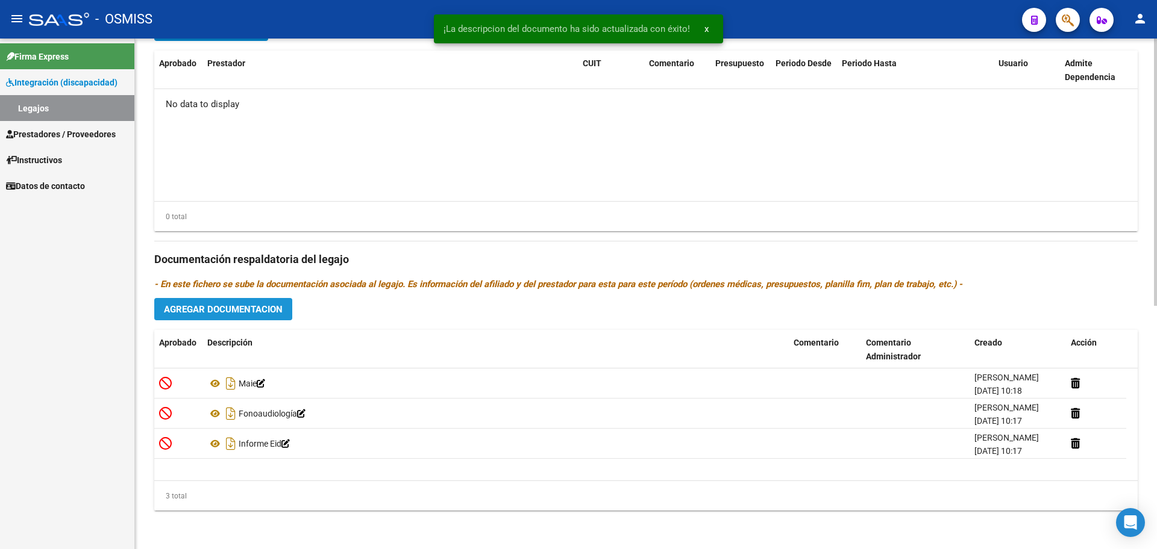
click at [216, 313] on span "Agregar Documentacion" at bounding box center [223, 309] width 119 height 11
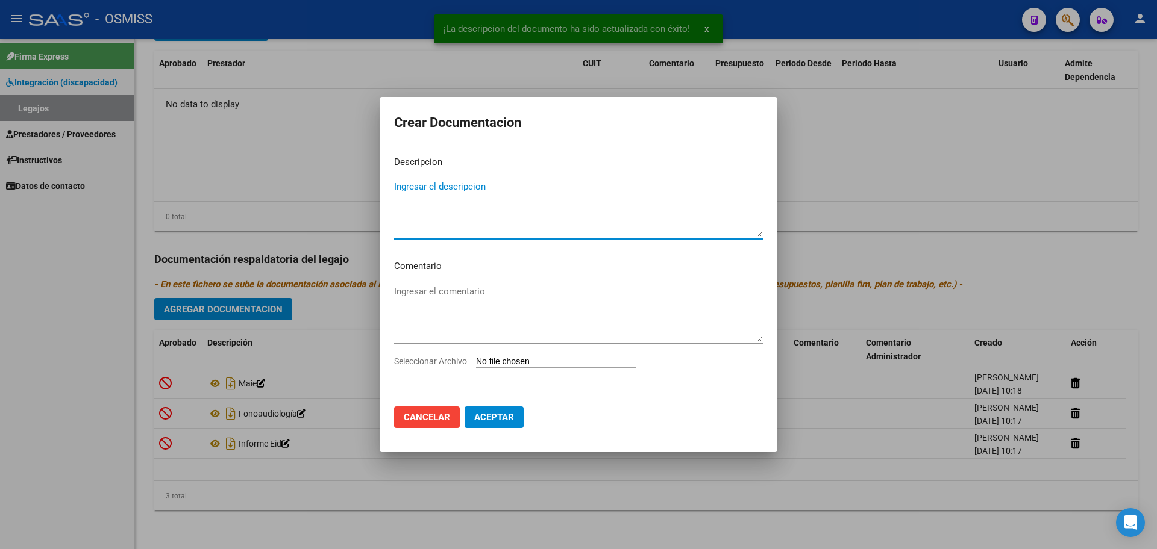
click at [517, 362] on input "Seleccionar Archivo" at bounding box center [556, 362] width 160 height 11
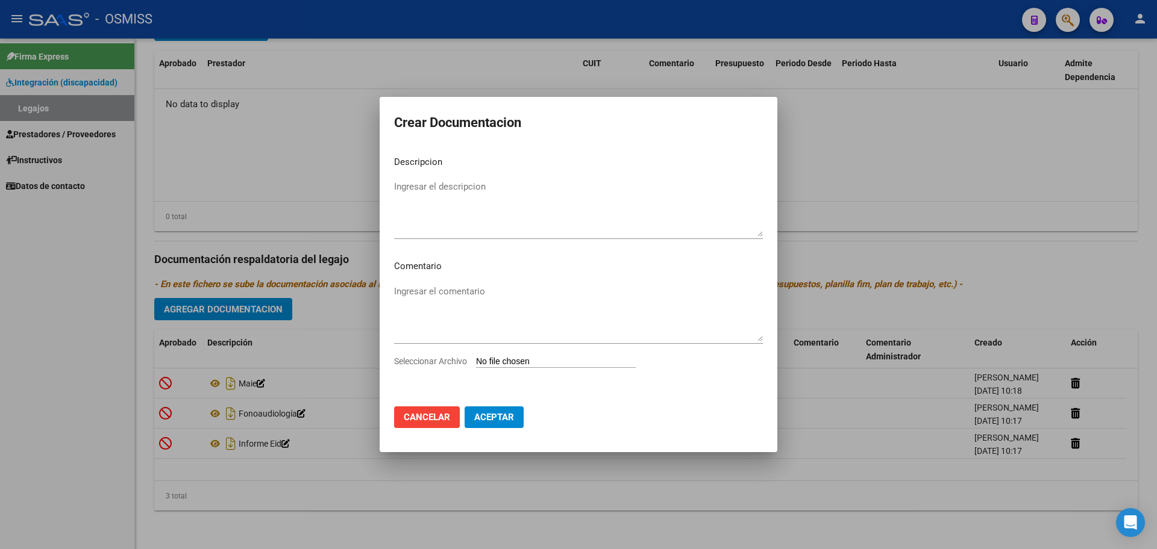
type input "C:\fakepath\.[PERSON_NAME]- PSICOPEDAGOGIA OSMISS.pdf"
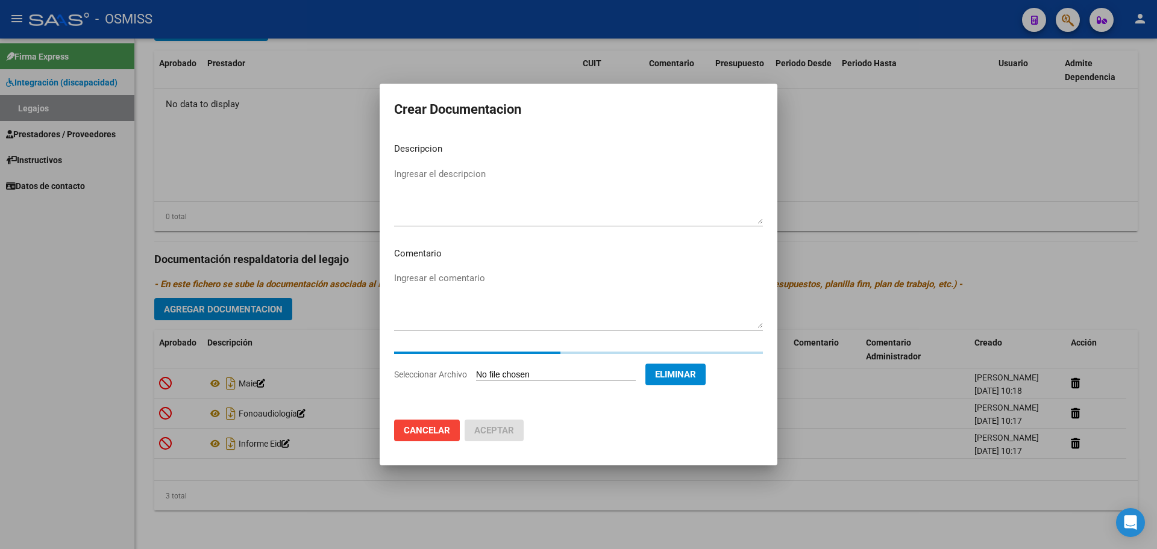
click at [418, 177] on textarea "Ingresar el descripcion" at bounding box center [578, 195] width 369 height 57
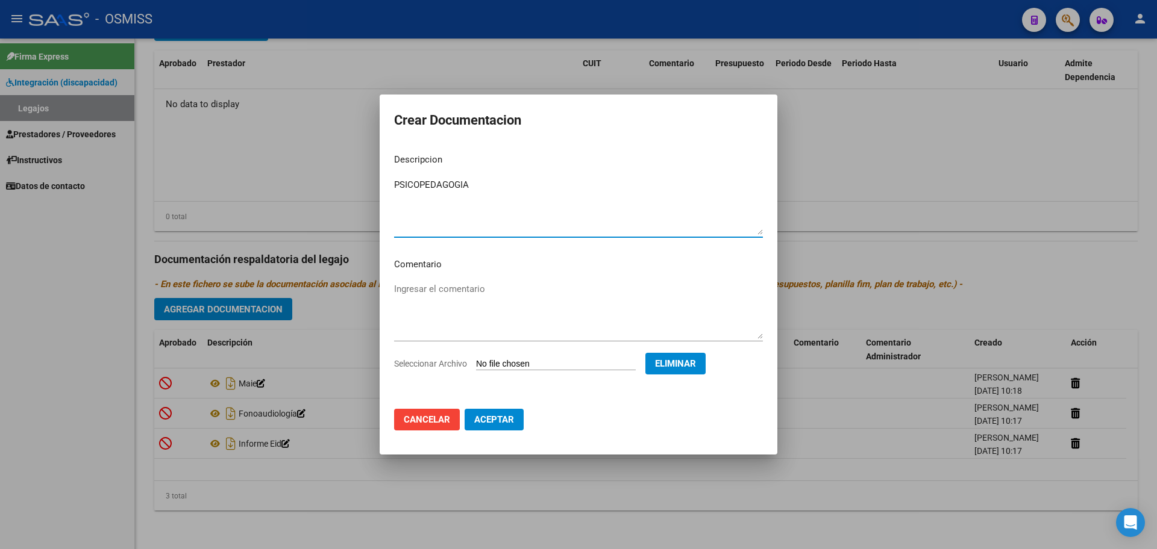
type textarea "PSICOPEDAGOGIA"
click at [512, 420] on span "Aceptar" at bounding box center [494, 419] width 40 height 11
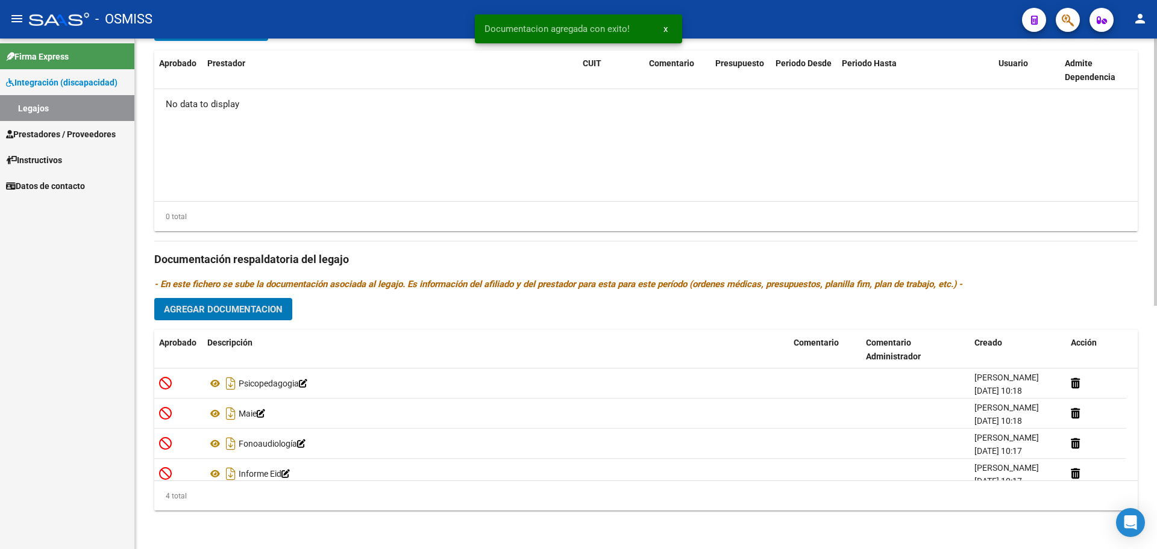
click at [206, 319] on button "Agregar Documentacion" at bounding box center [223, 309] width 138 height 22
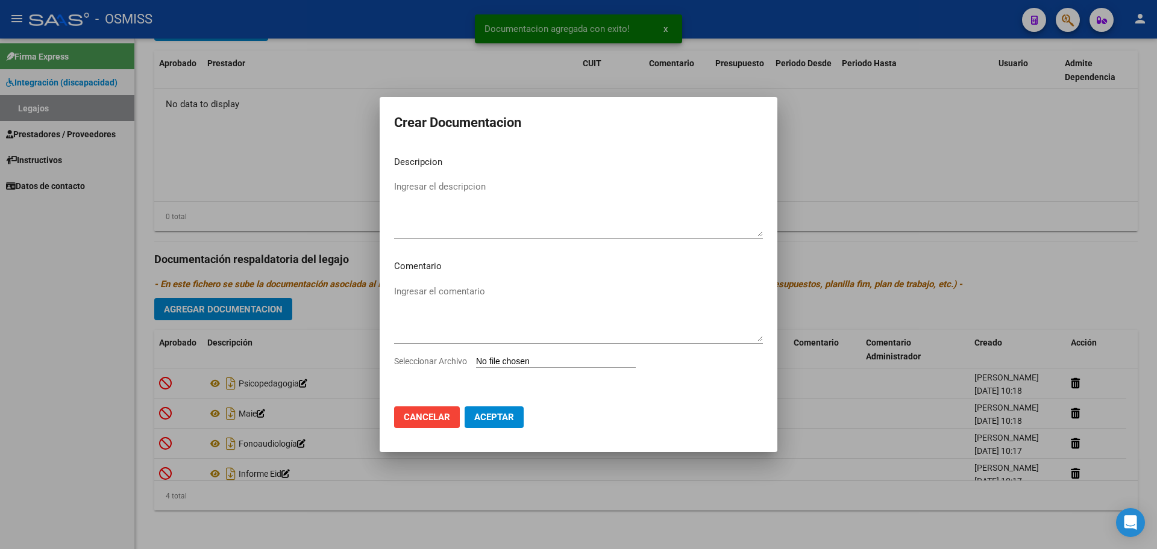
click at [487, 367] on input "Seleccionar Archivo" at bounding box center [556, 362] width 160 height 11
type input "C:\fakepath\.[PERSON_NAME].pdf"
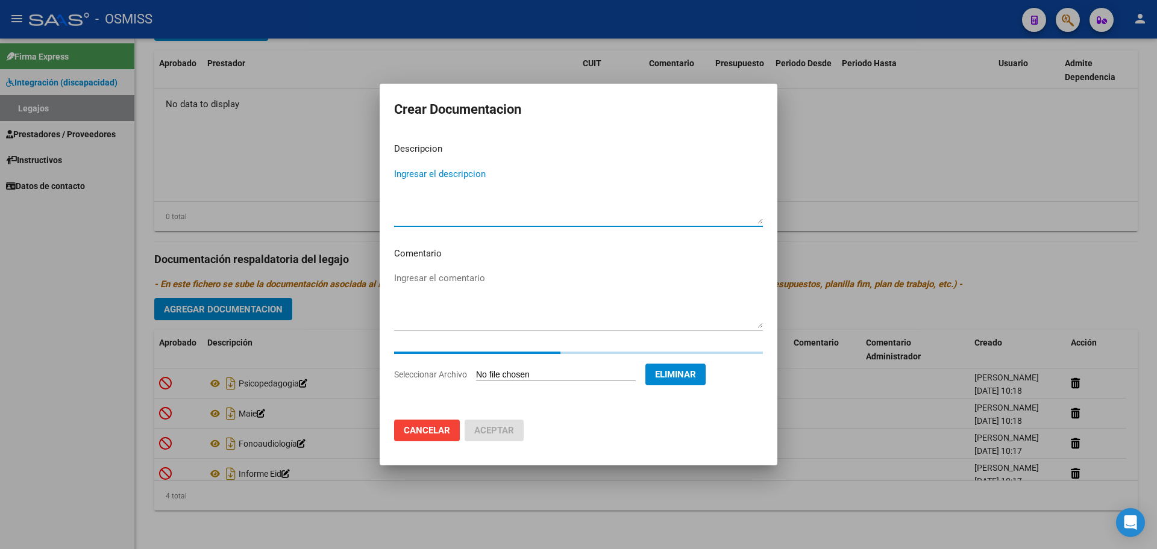
click at [449, 178] on textarea "Ingresar el descripcion" at bounding box center [578, 195] width 369 height 57
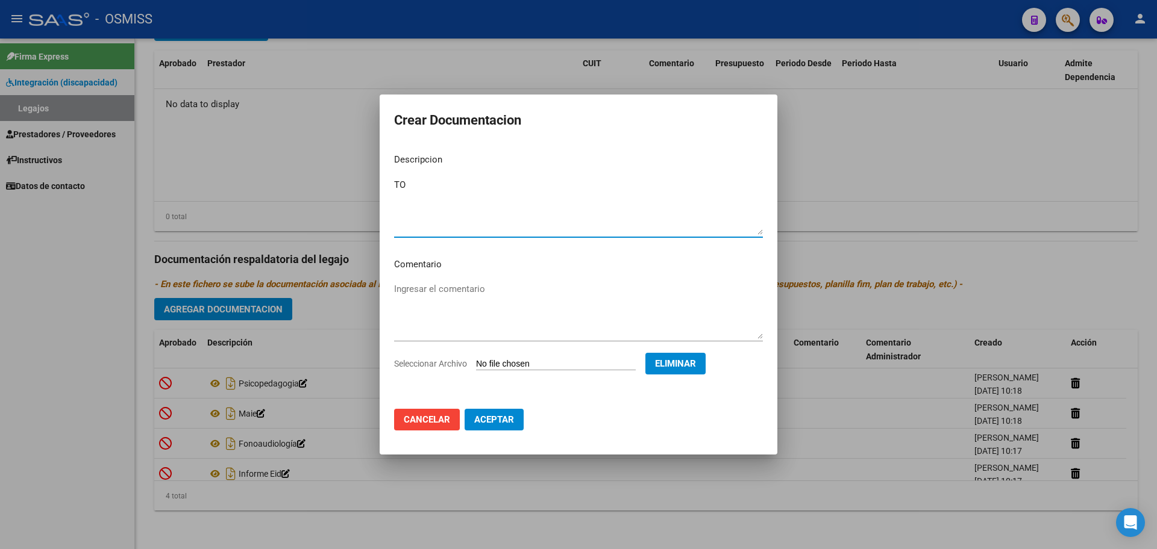
type textarea "TO"
click at [502, 415] on span "Aceptar" at bounding box center [494, 419] width 40 height 11
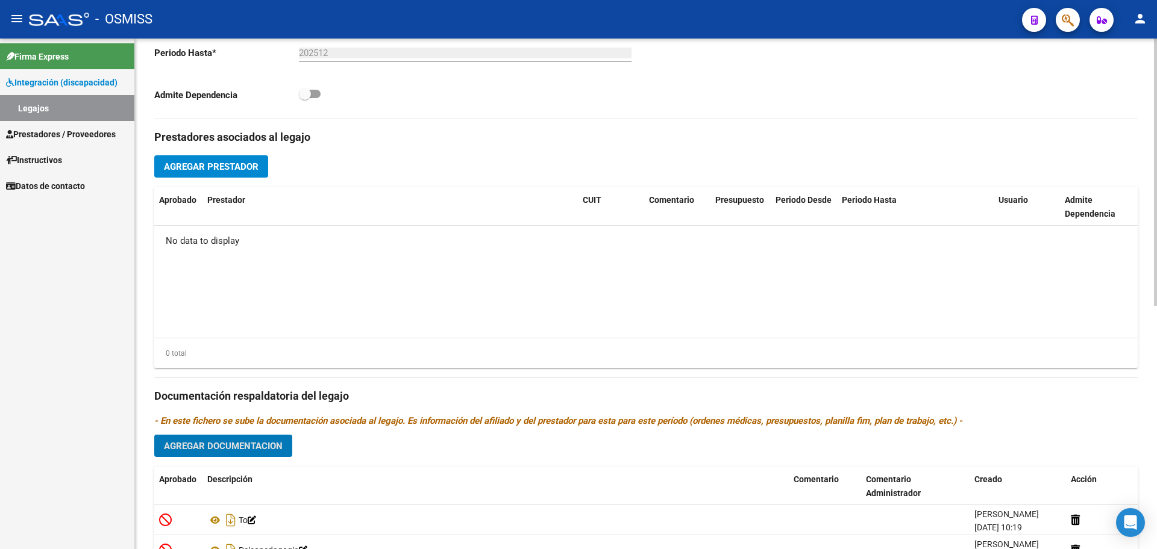
scroll to position [313, 0]
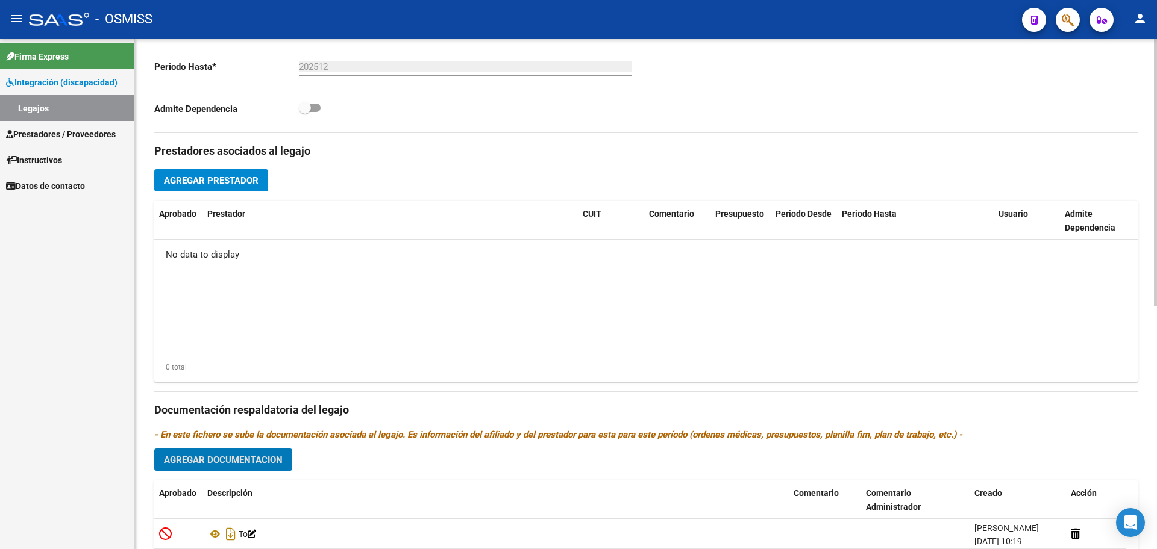
click at [207, 178] on span "Agregar Prestador" at bounding box center [211, 180] width 95 height 11
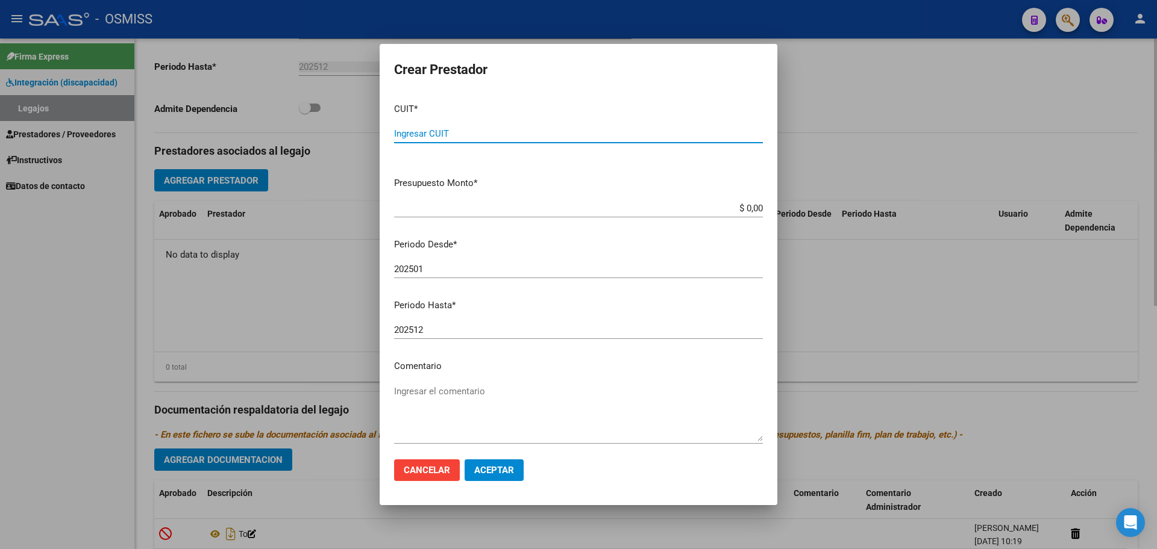
paste input "27-20496416-0"
type input "27-20496416-0"
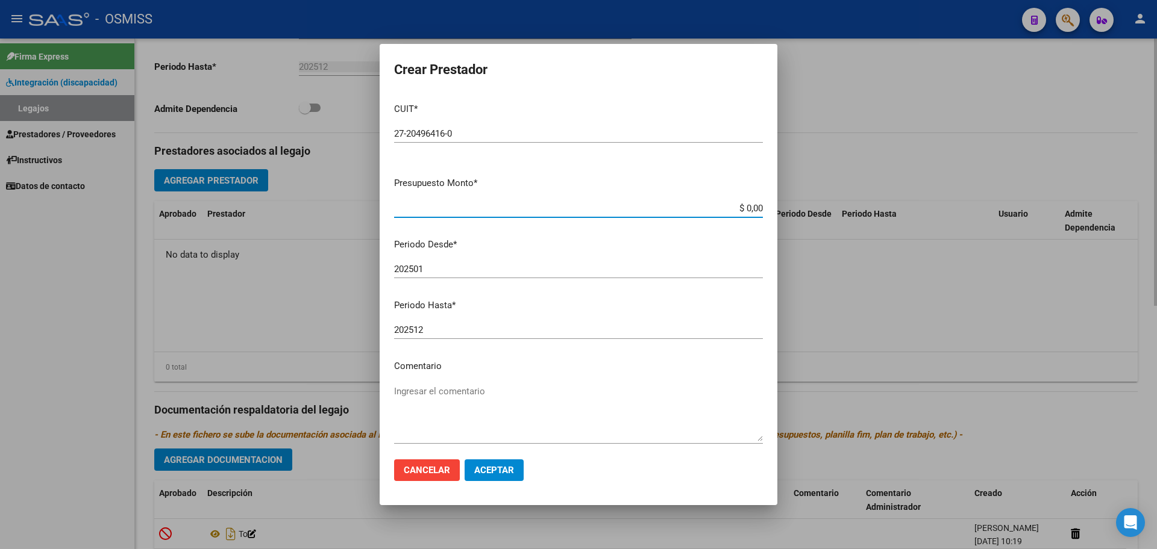
type input "$ 0,01"
type input "202507"
click at [478, 466] on span "Aceptar" at bounding box center [494, 470] width 40 height 11
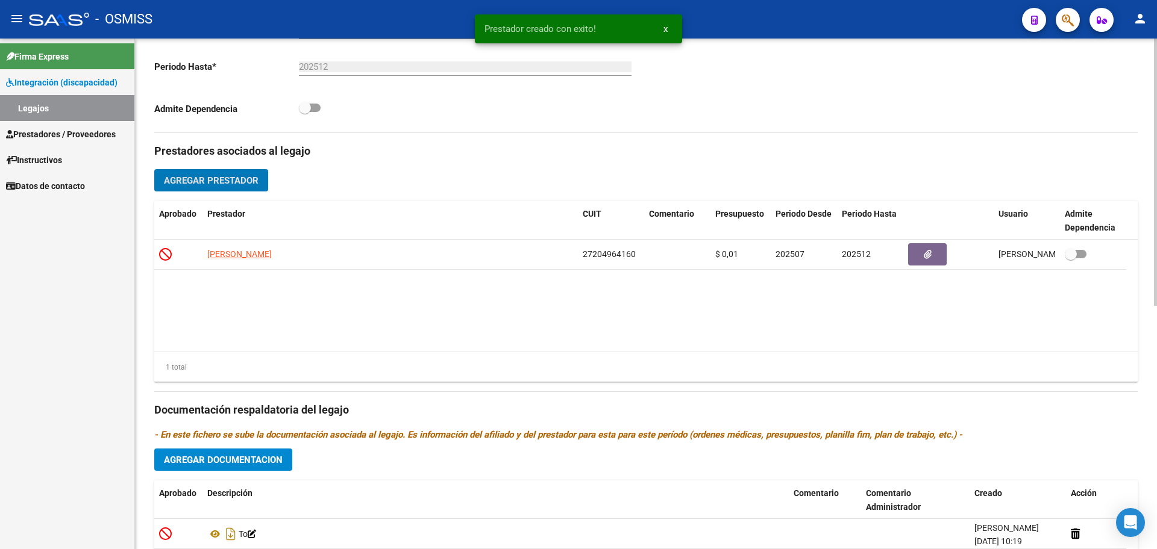
click at [243, 173] on button "Agregar Prestador" at bounding box center [211, 180] width 114 height 22
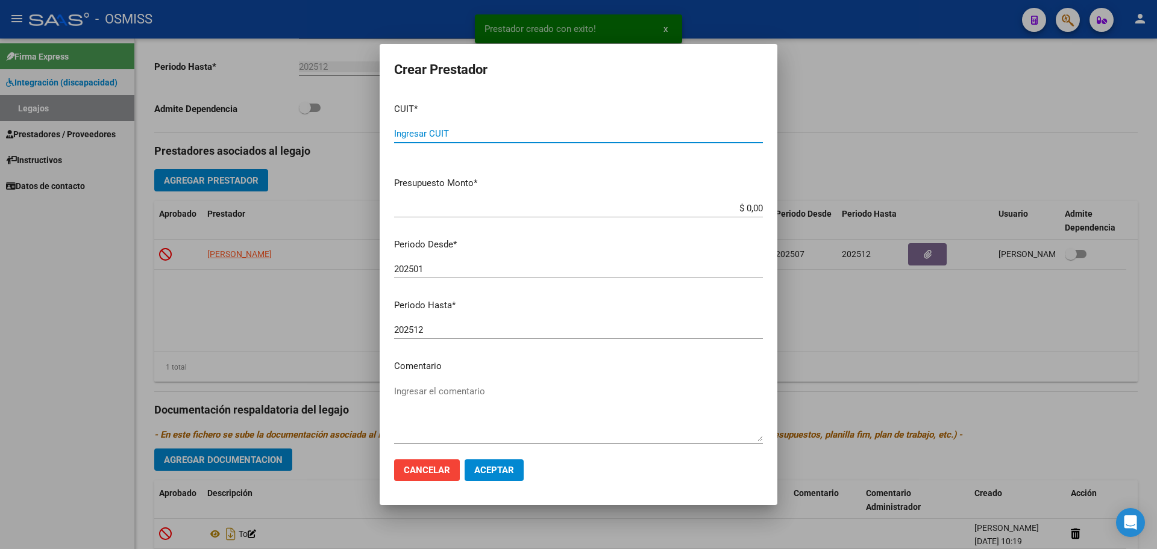
paste input "23-20955291-4"
type input "23-20955291-4"
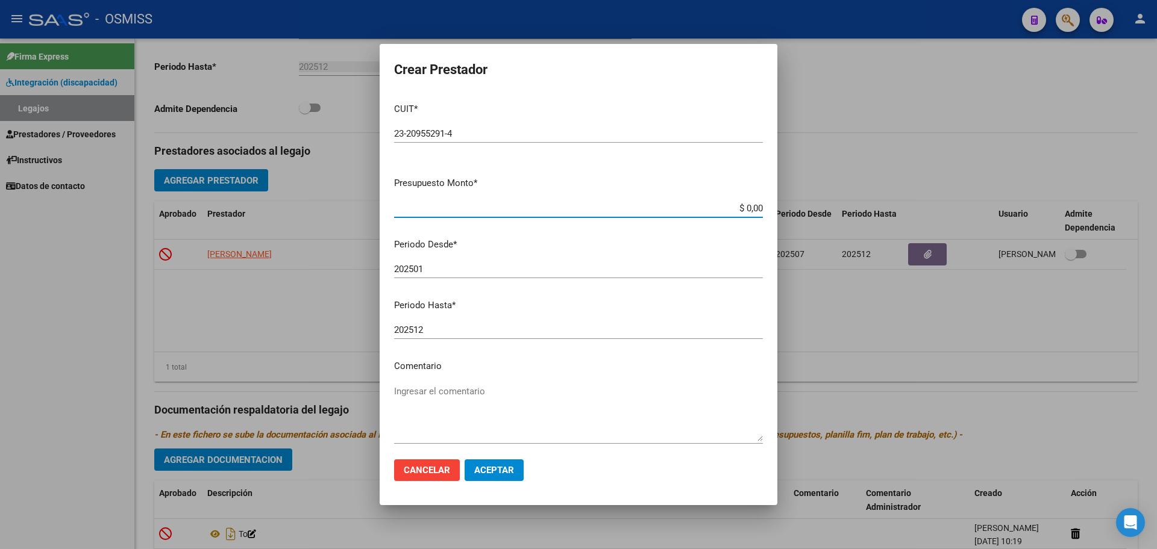
type input "$ 0,01"
type input "202507"
click at [500, 470] on span "Aceptar" at bounding box center [494, 470] width 40 height 11
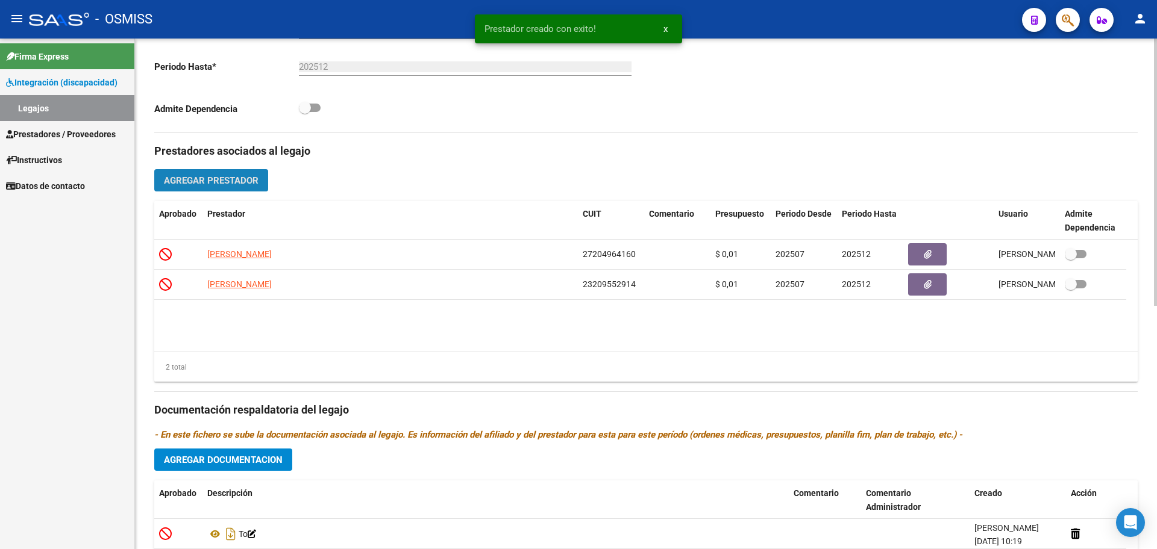
click at [239, 184] on span "Agregar Prestador" at bounding box center [211, 180] width 95 height 11
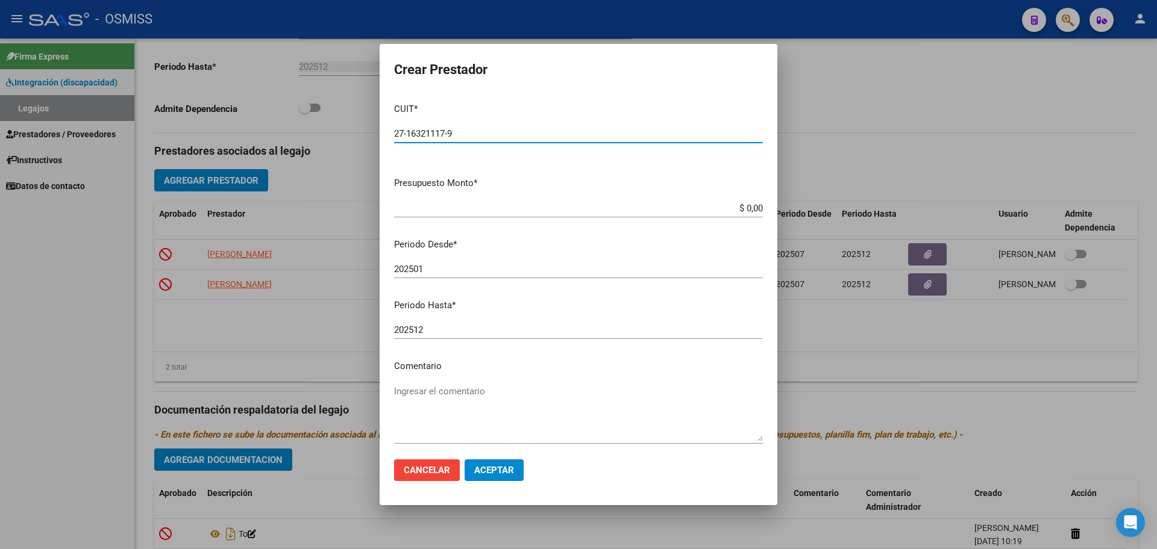
type input "27-16321117-9"
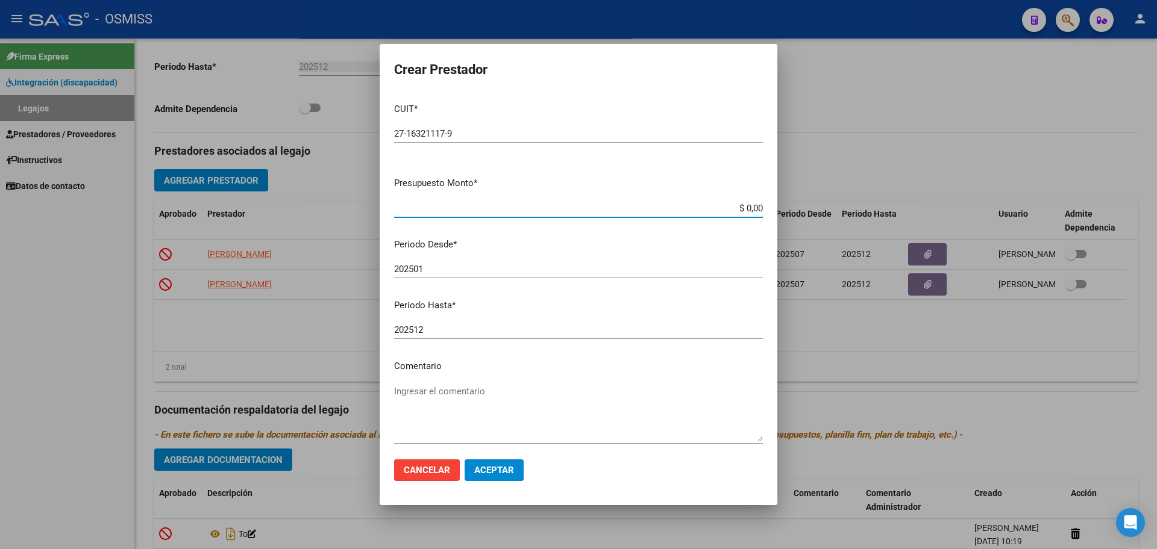
type input "$ 0,01"
type input "202507"
click at [513, 470] on span "Aceptar" at bounding box center [494, 470] width 40 height 11
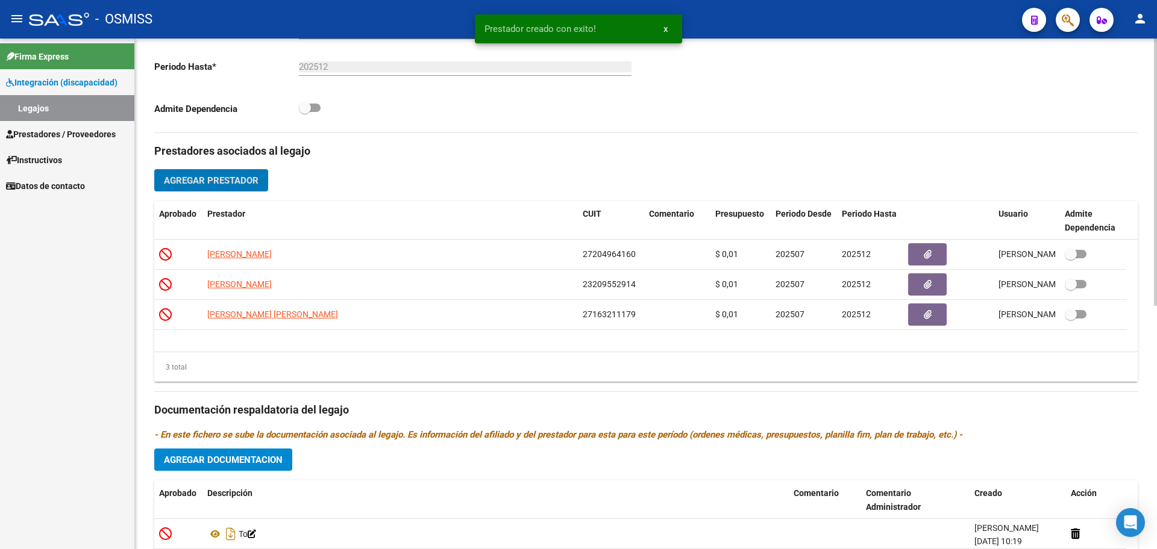
click at [218, 186] on button "Agregar Prestador" at bounding box center [211, 180] width 114 height 22
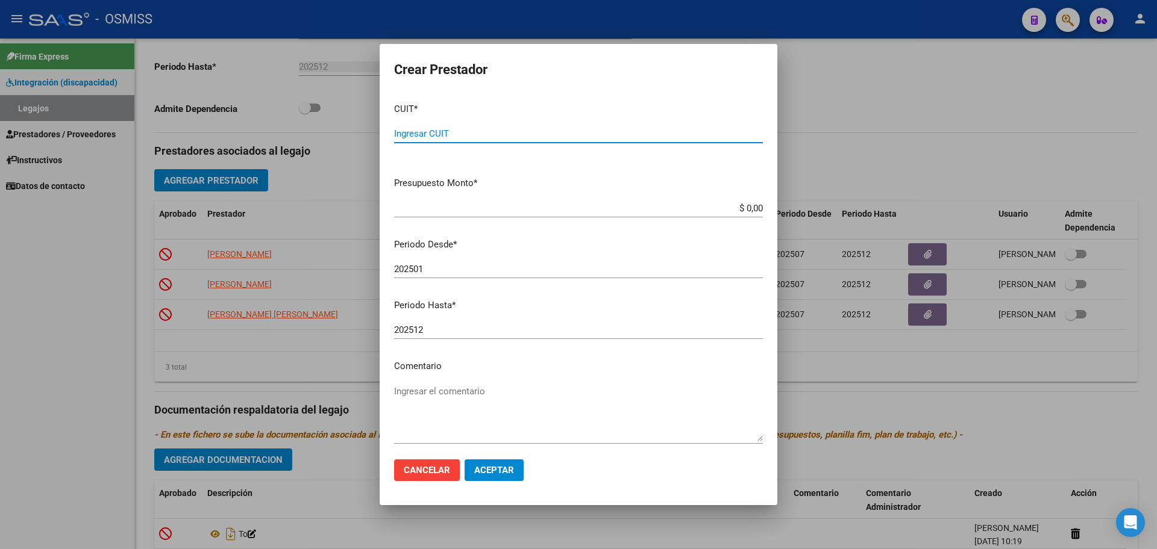
paste input "30-71085653-9"
type input "30-71085653-9"
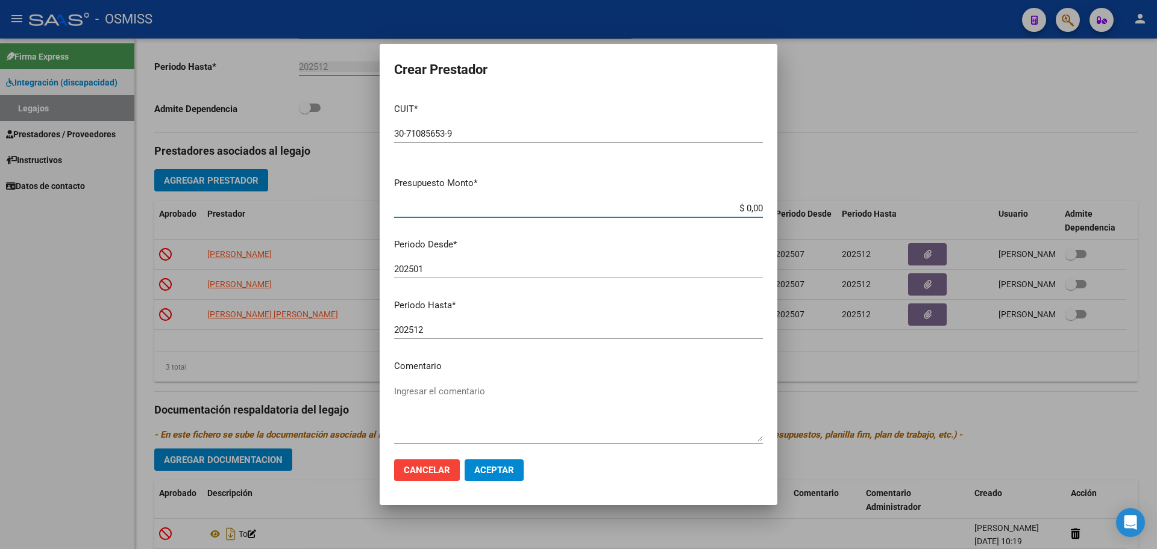
type input "$ 0,01"
type input "202507"
click at [521, 455] on mat-dialog-actions "Cancelar Aceptar" at bounding box center [578, 470] width 369 height 41
click at [511, 463] on button "Aceptar" at bounding box center [493, 471] width 59 height 22
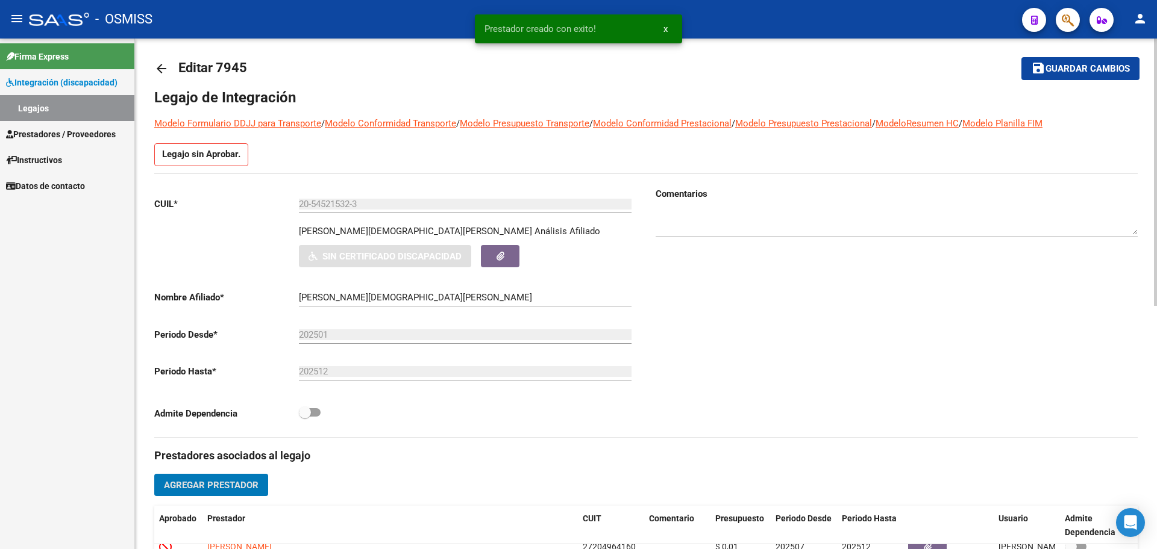
scroll to position [0, 0]
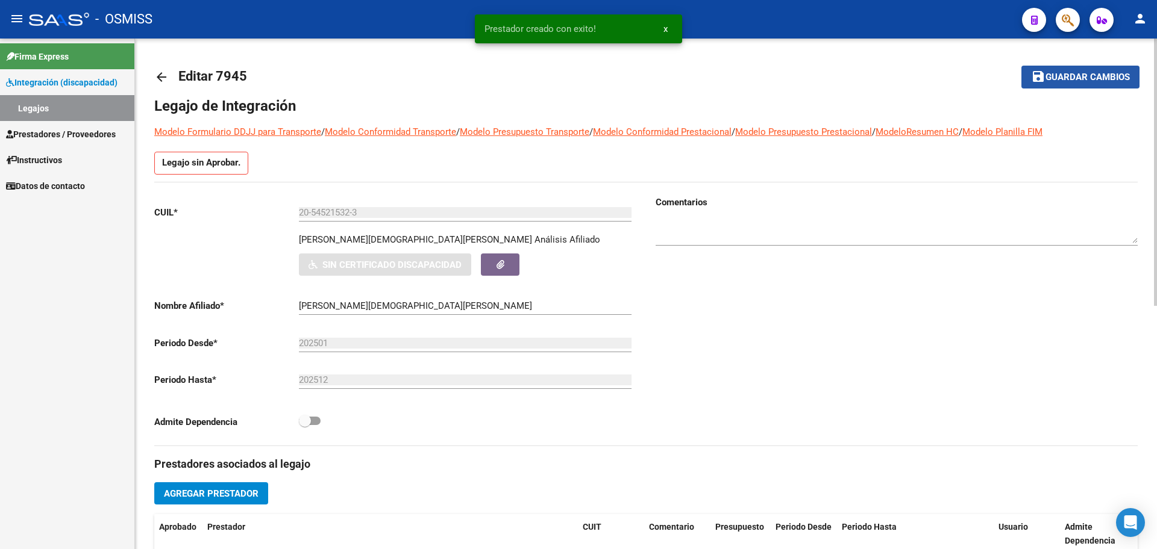
click at [1067, 83] on button "save Guardar cambios" at bounding box center [1080, 77] width 118 height 22
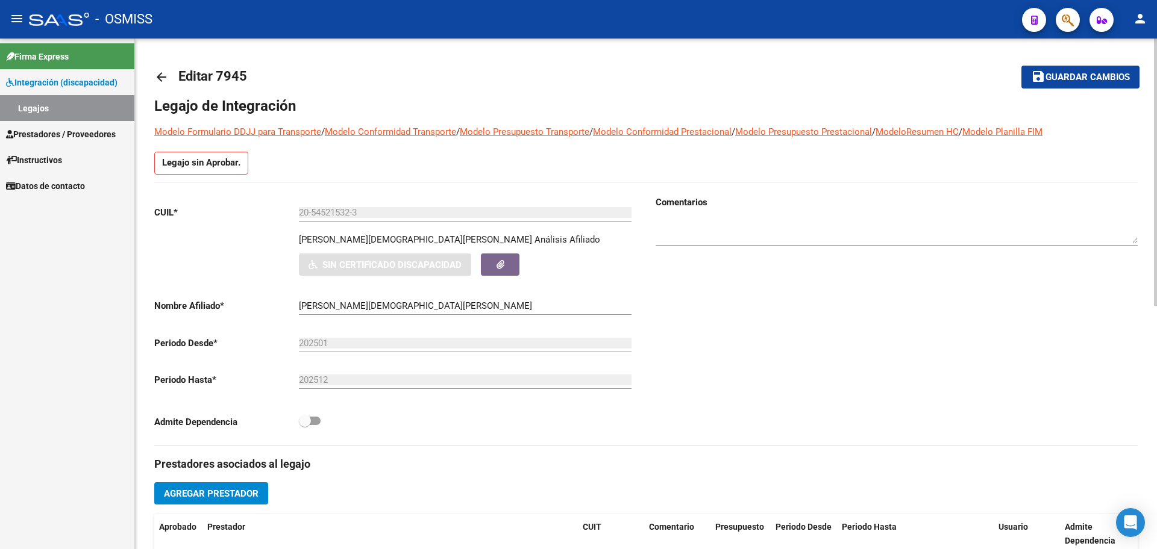
click at [161, 79] on mat-icon "arrow_back" at bounding box center [161, 77] width 14 height 14
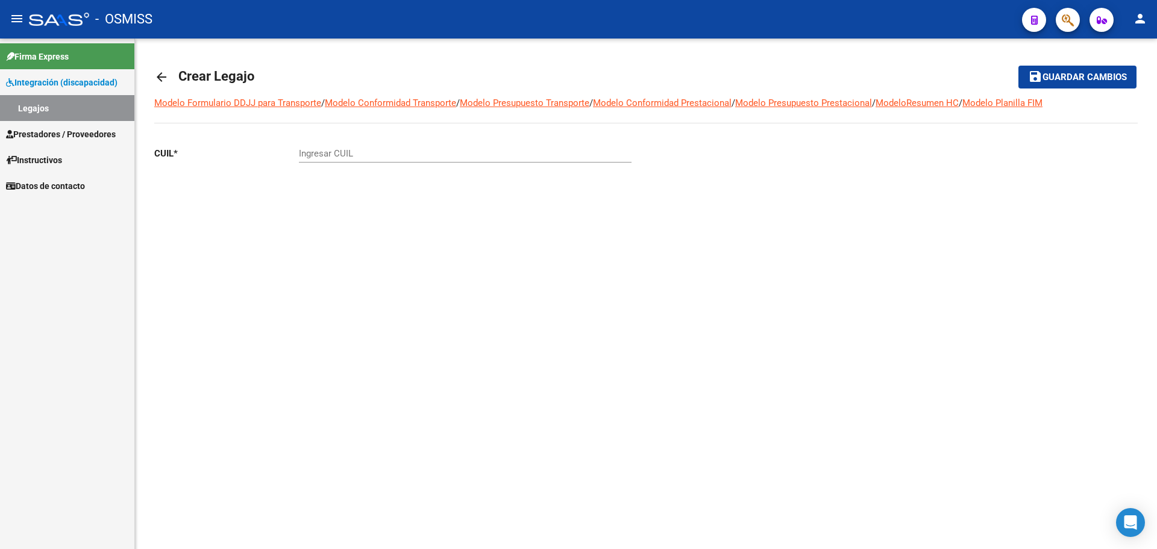
click at [160, 79] on mat-icon "arrow_back" at bounding box center [161, 77] width 14 height 14
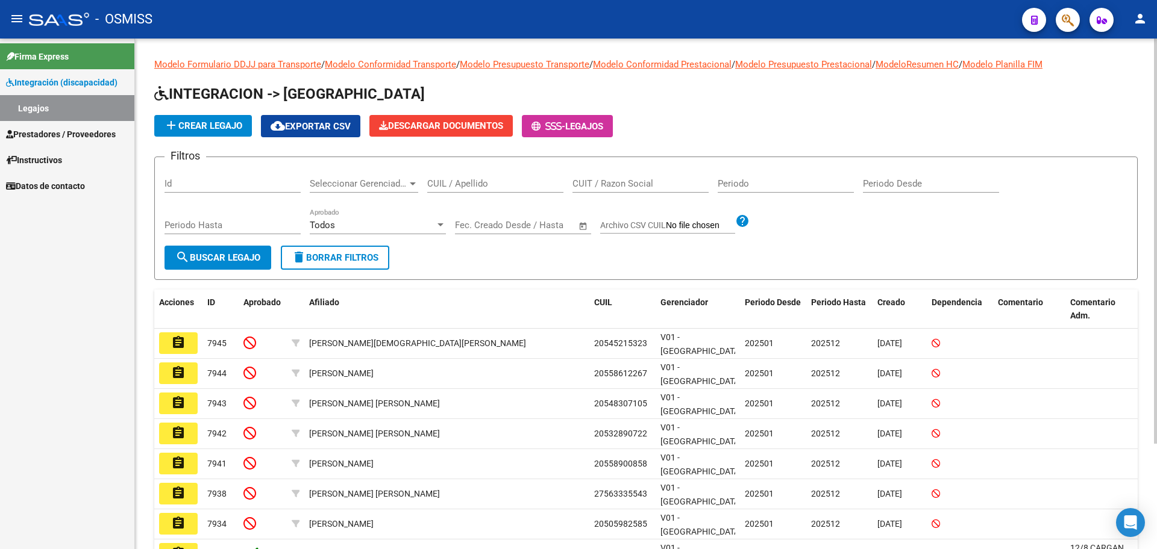
click at [214, 132] on button "add Crear Legajo" at bounding box center [203, 126] width 98 height 22
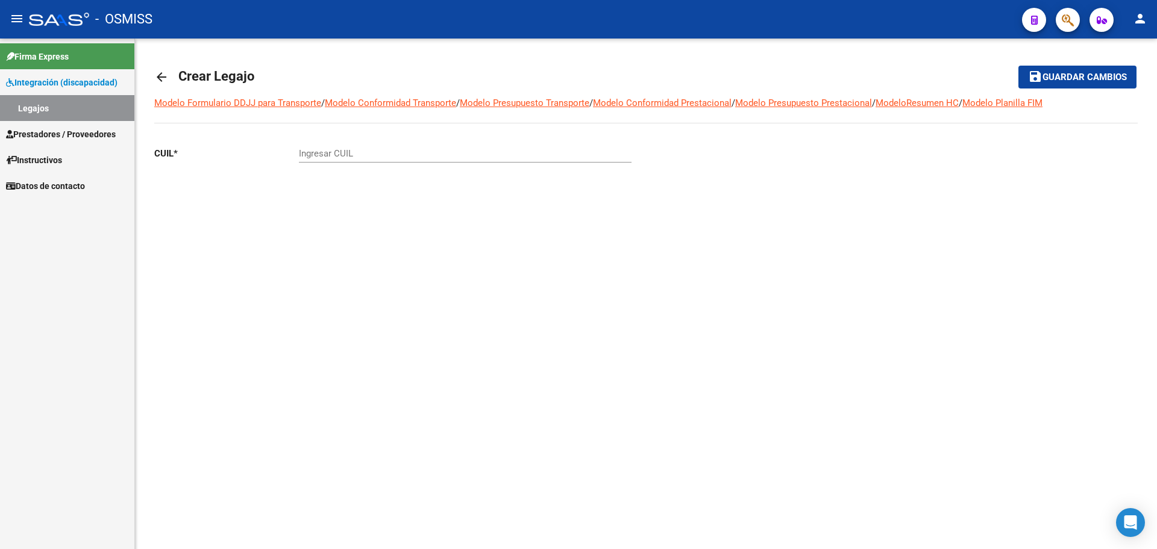
click at [320, 151] on input "Ingresar CUIL" at bounding box center [465, 153] width 333 height 11
paste input "-55324180"
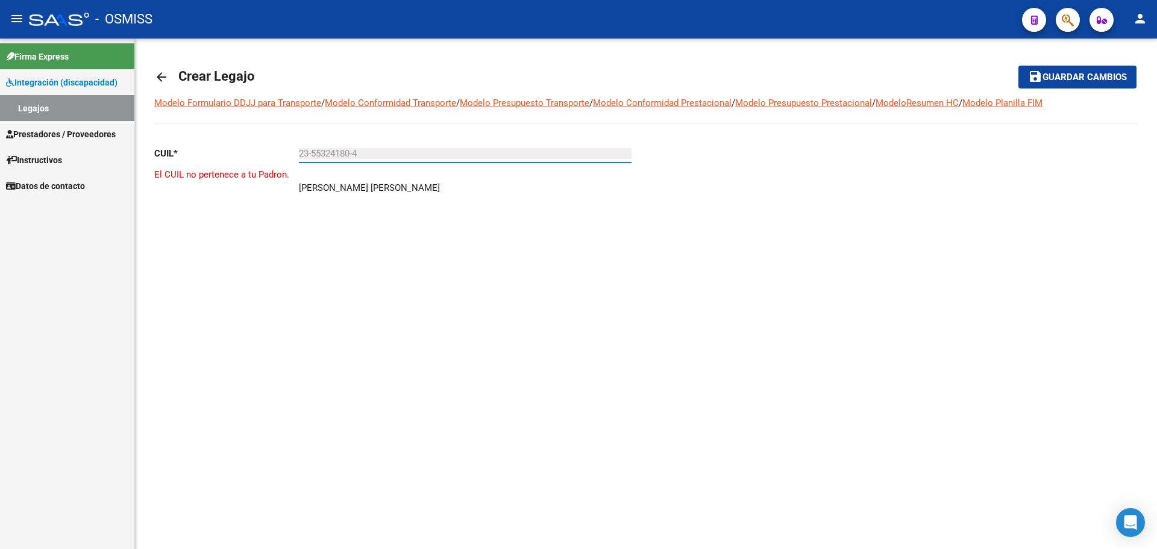
type input "23-55324180-4"
drag, startPoint x: 361, startPoint y: 155, endPoint x: 355, endPoint y: 153, distance: 7.1
click at [362, 155] on input "23-55324180-4" at bounding box center [465, 153] width 333 height 11
click at [158, 76] on mat-icon "arrow_back" at bounding box center [161, 77] width 14 height 14
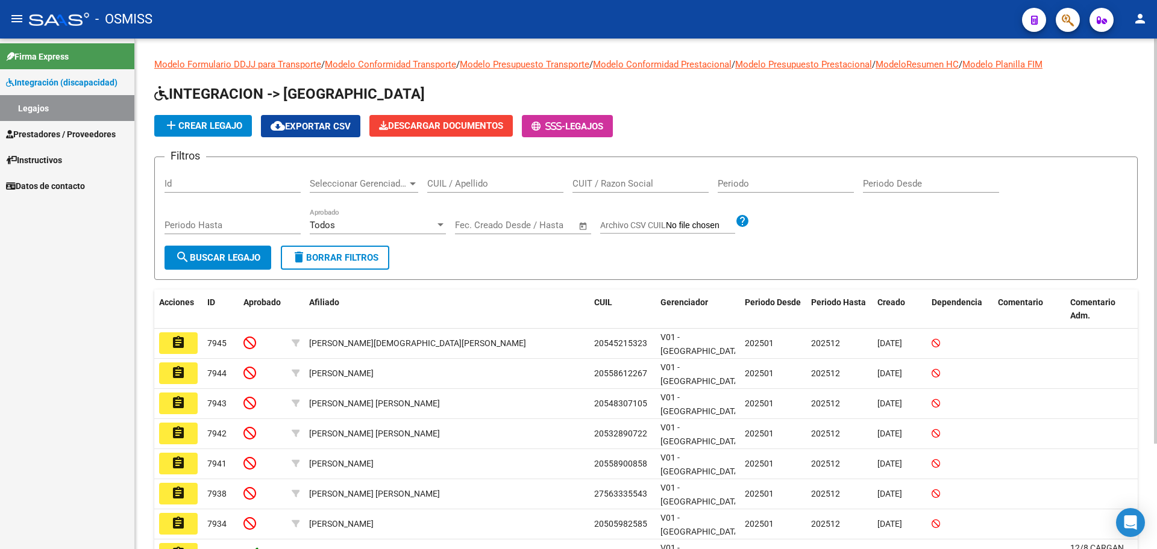
click at [207, 123] on span "add Crear Legajo" at bounding box center [203, 125] width 78 height 11
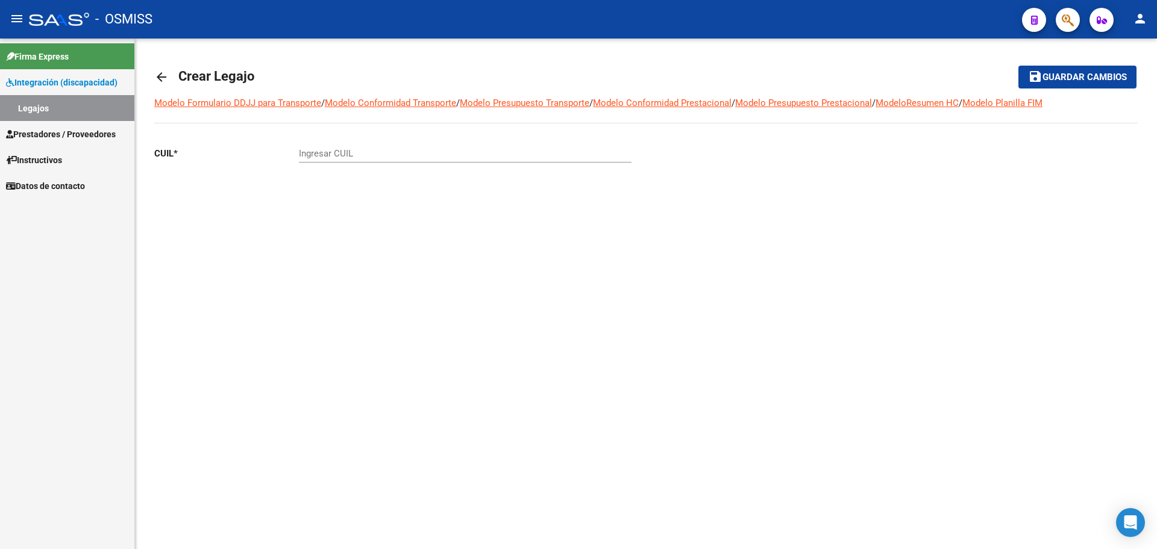
click at [336, 153] on input "Ingresar CUIL" at bounding box center [465, 153] width 333 height 11
paste input "-38099553"
type input "20-38099553-1"
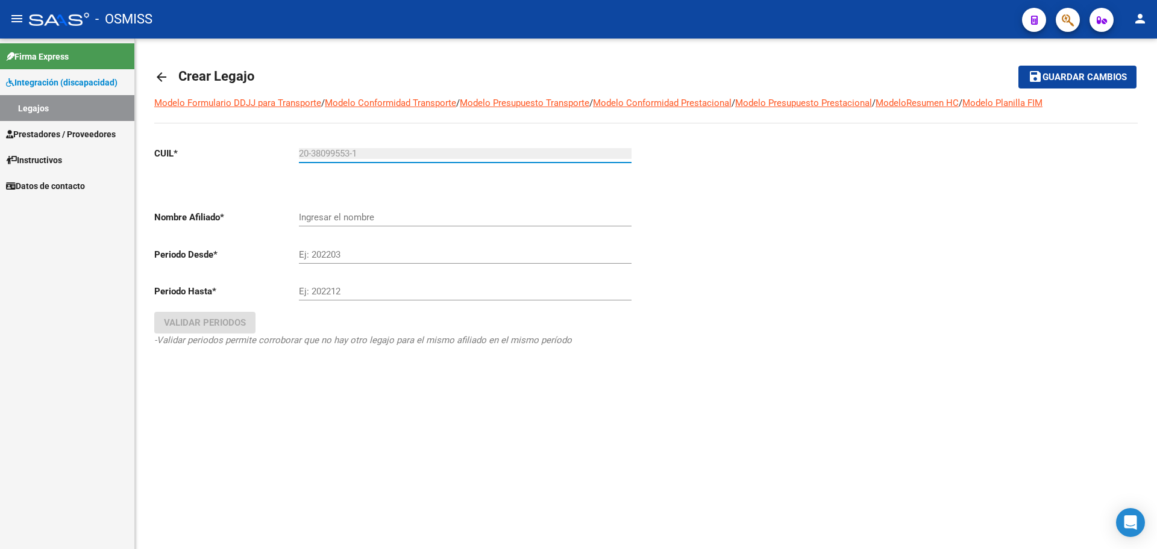
type input "[PERSON_NAME]"
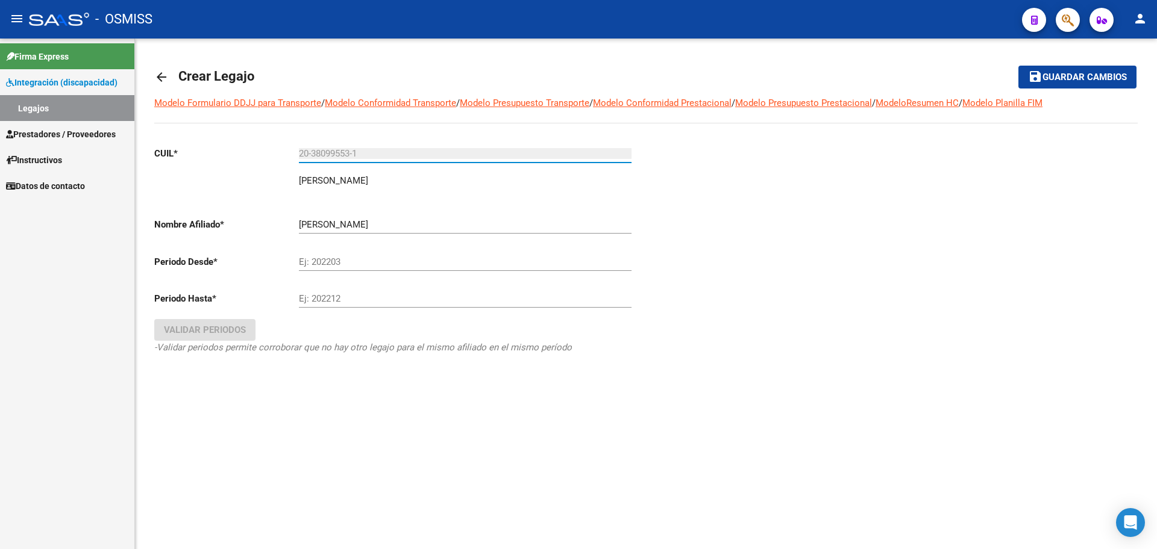
type input "20-38099553-1"
